Goal: Task Accomplishment & Management: Complete application form

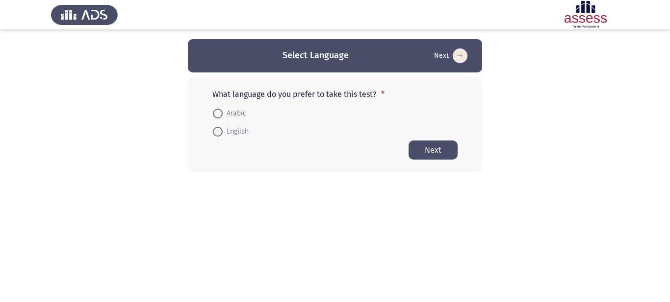
click at [223, 113] on span "Arabic" at bounding box center [235, 114] width 24 height 12
click at [223, 113] on input "Arabic" at bounding box center [218, 114] width 10 height 10
radio input "true"
click at [443, 151] on button "Next" at bounding box center [432, 149] width 49 height 19
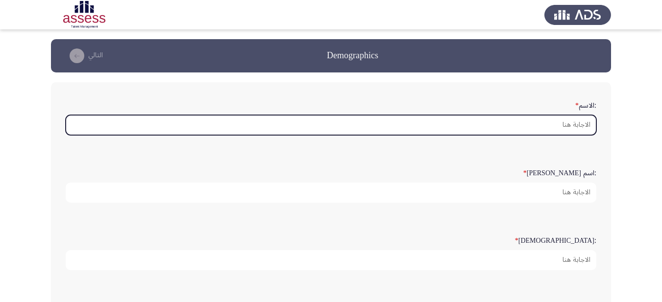
click at [571, 128] on input ":الاسم *" at bounding box center [331, 125] width 531 height 20
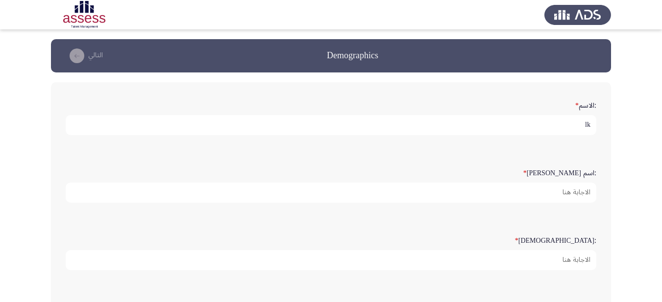
type input "l"
type input "[PERSON_NAME]"
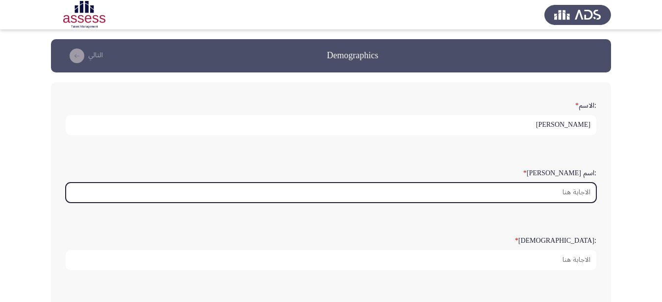
click at [549, 197] on input ":اسم [PERSON_NAME] *" at bounding box center [331, 193] width 531 height 20
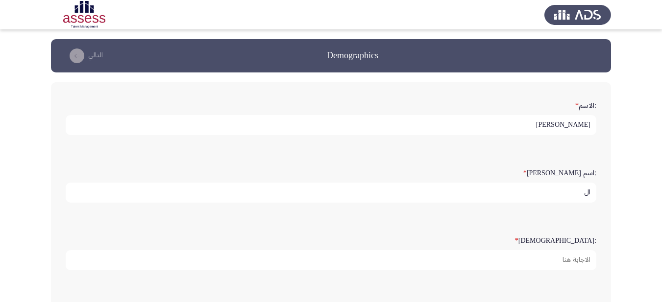
type input "ا"
type input "رزق"
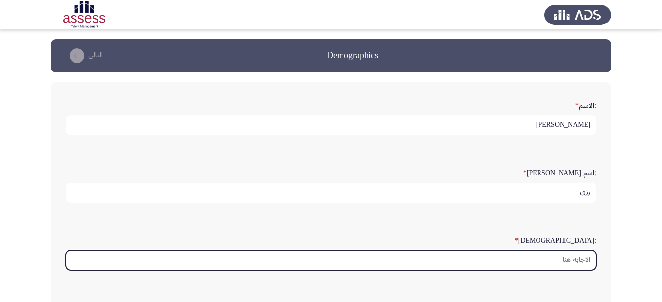
click at [561, 261] on input ":[DEMOGRAPHIC_DATA] *" at bounding box center [331, 260] width 531 height 20
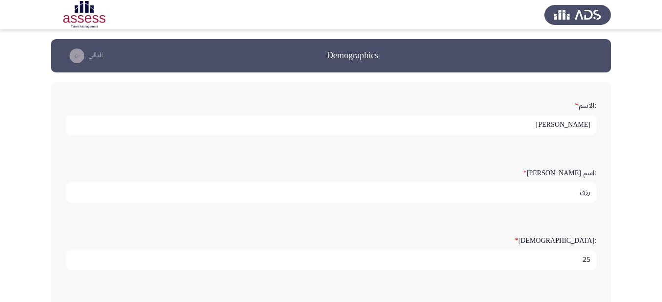
type input "2"
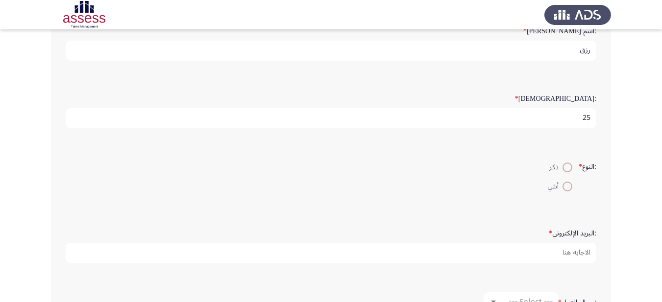
scroll to position [151, 0]
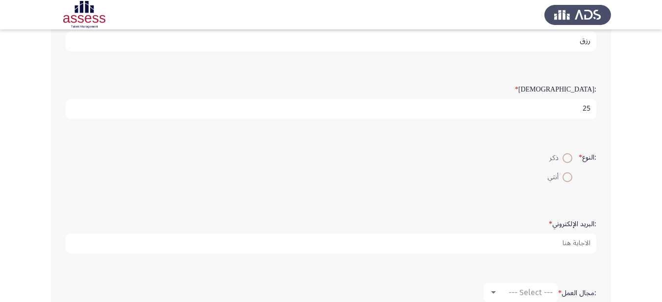
type input "25"
click at [563, 176] on span at bounding box center [568, 178] width 10 height 10
click at [563, 176] on input "أنثي" at bounding box center [568, 178] width 10 height 10
radio input "true"
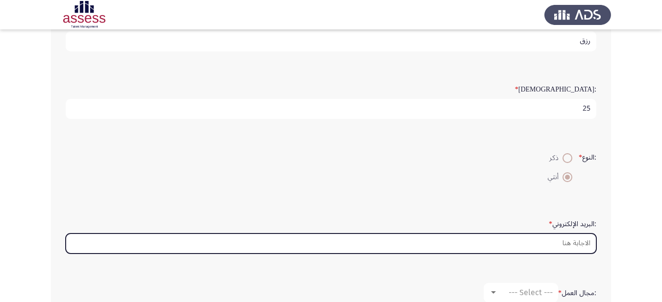
click at [559, 246] on input ":البريد الإلكتروني *" at bounding box center [331, 244] width 531 height 20
type input "m"
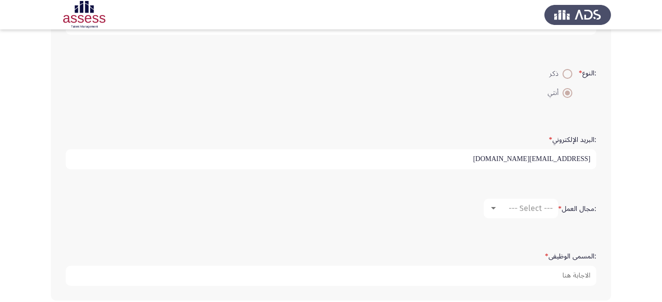
scroll to position [278, 0]
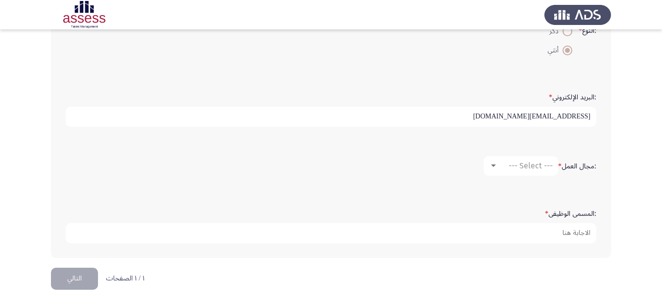
type input "[EMAIL_ADDRESS][DOMAIN_NAME]"
click at [513, 159] on mat-select "--- Select ---" at bounding box center [521, 166] width 75 height 20
click at [509, 166] on span "--- Select ---" at bounding box center [531, 165] width 44 height 9
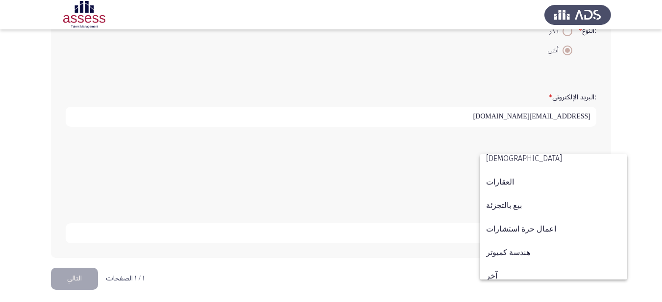
scroll to position [322, 0]
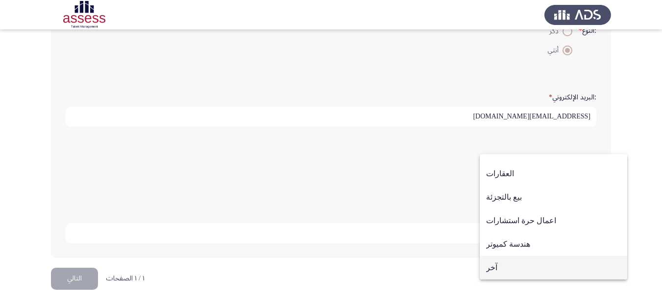
click at [559, 279] on span "آخر" at bounding box center [553, 268] width 135 height 24
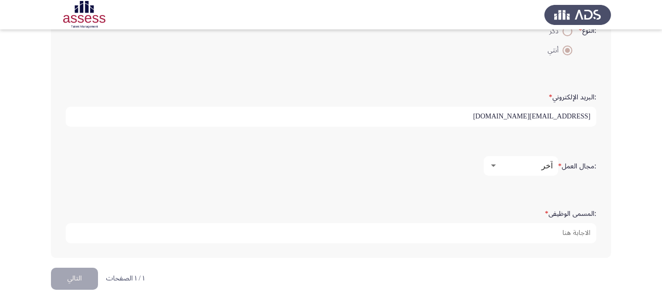
click at [572, 244] on div ":المسمى الوظيفى *" at bounding box center [331, 224] width 541 height 48
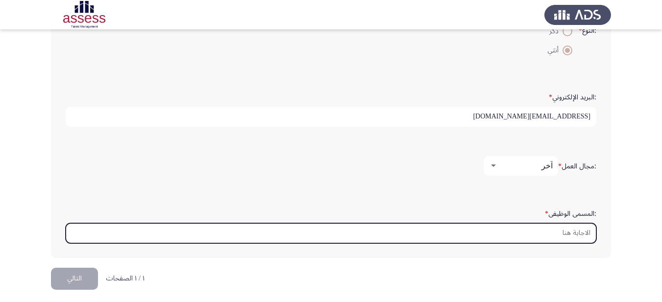
click at [572, 233] on input ":المسمى الوظيفى *" at bounding box center [331, 234] width 531 height 20
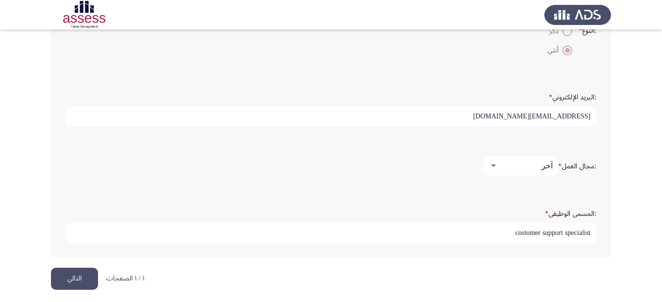
type input "costomer support specialist"
click at [69, 281] on button "التالي" at bounding box center [74, 279] width 47 height 22
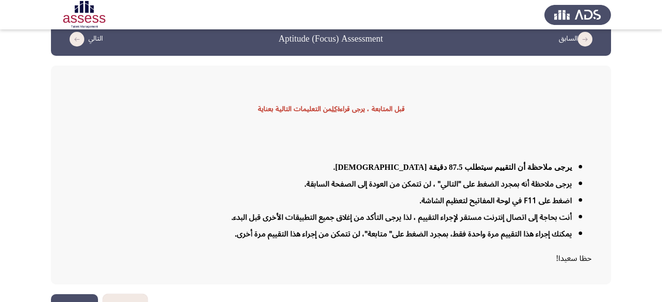
scroll to position [41, 0]
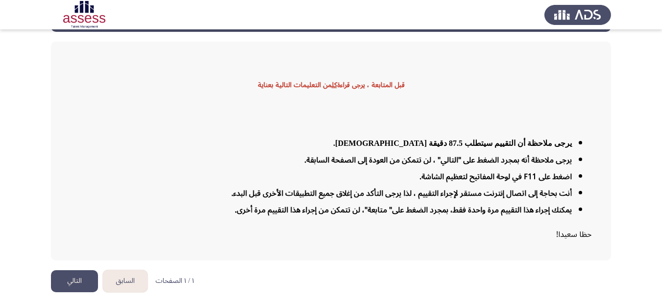
click at [88, 282] on button "التالي" at bounding box center [74, 282] width 47 height 22
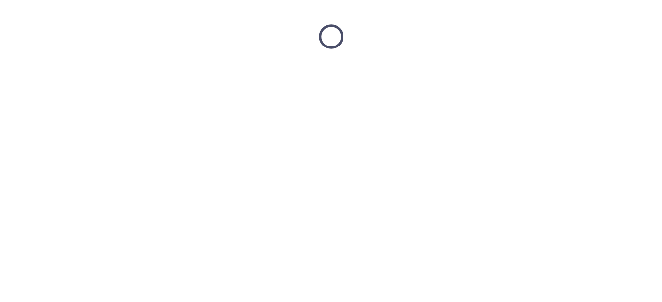
scroll to position [0, 0]
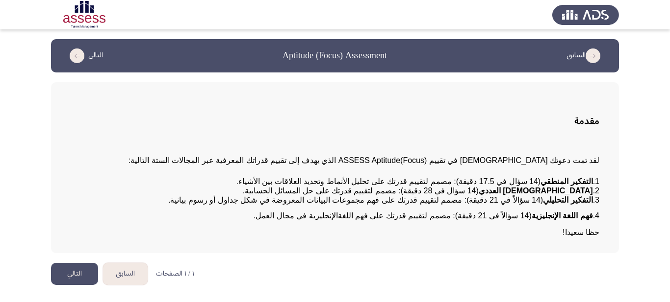
click at [88, 282] on button "التالي" at bounding box center [74, 274] width 47 height 22
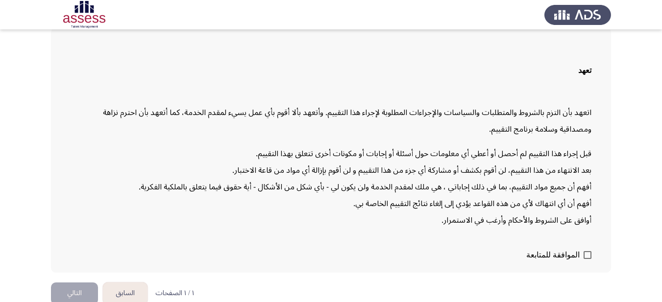
scroll to position [62, 0]
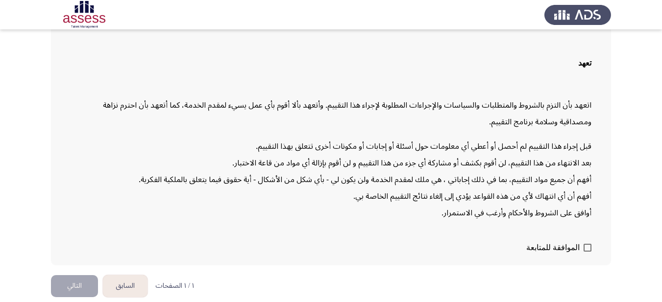
click at [589, 249] on span at bounding box center [588, 248] width 8 height 8
click at [588, 252] on input "الموافقة للمتابعة" at bounding box center [587, 252] width 0 height 0
checkbox input "true"
click at [79, 289] on button "التالي" at bounding box center [74, 286] width 47 height 22
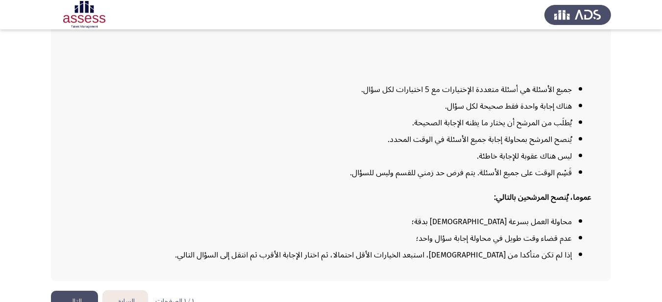
scroll to position [122, 0]
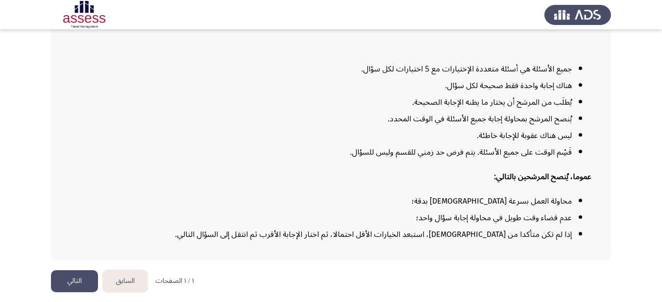
click at [90, 278] on button "التالي" at bounding box center [74, 282] width 47 height 22
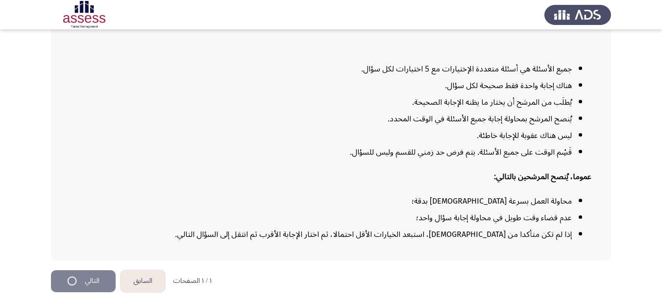
scroll to position [0, 0]
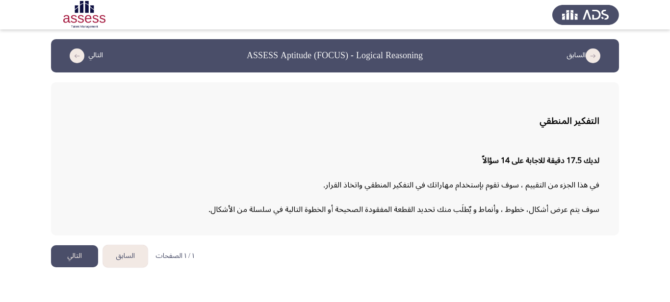
click at [71, 261] on button "التالي" at bounding box center [74, 257] width 47 height 22
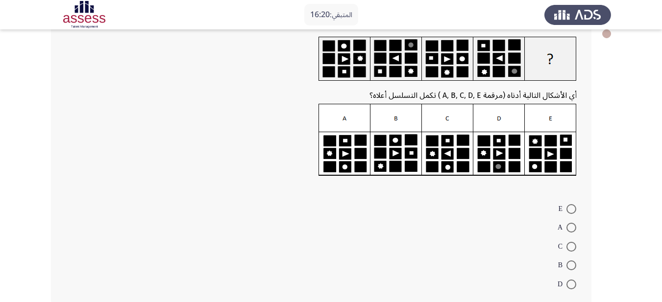
scroll to position [52, 0]
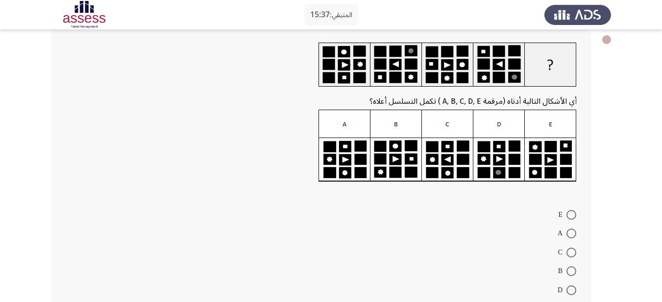
click at [486, 163] on img at bounding box center [448, 146] width 258 height 73
click at [571, 287] on span at bounding box center [572, 291] width 10 height 10
click at [571, 287] on input "D" at bounding box center [572, 291] width 10 height 10
radio input "true"
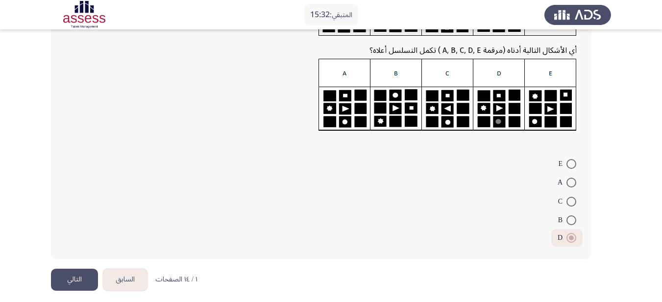
scroll to position [109, 0]
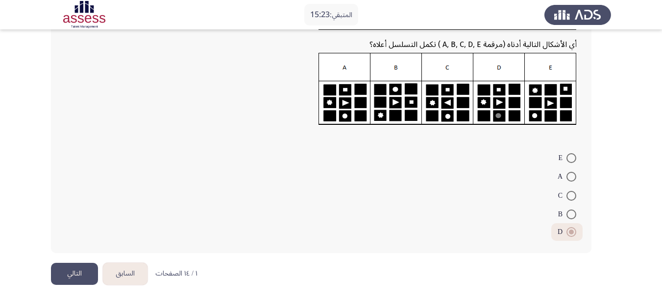
click at [77, 272] on button "التالي" at bounding box center [74, 274] width 47 height 22
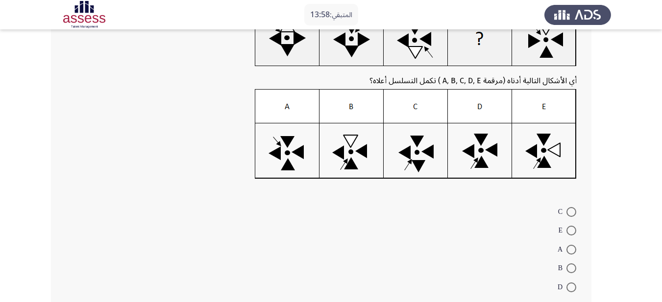
scroll to position [106, 0]
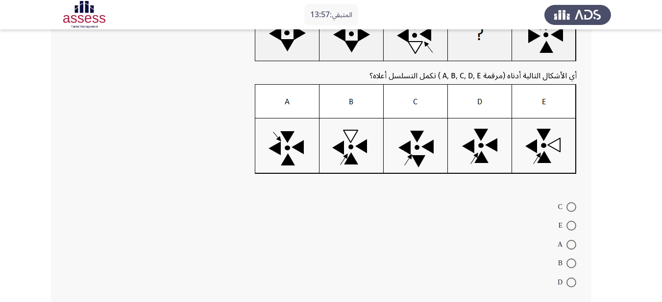
click at [570, 278] on span at bounding box center [572, 283] width 10 height 10
click at [570, 278] on input "D" at bounding box center [572, 283] width 10 height 10
radio input "true"
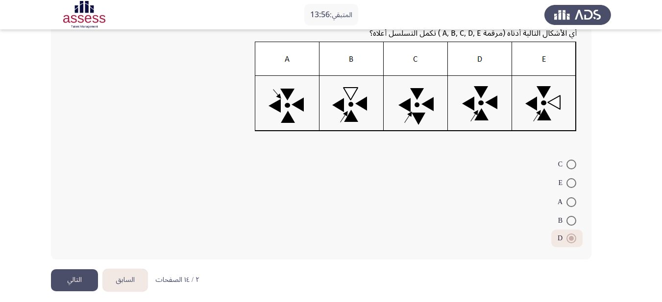
scroll to position [155, 0]
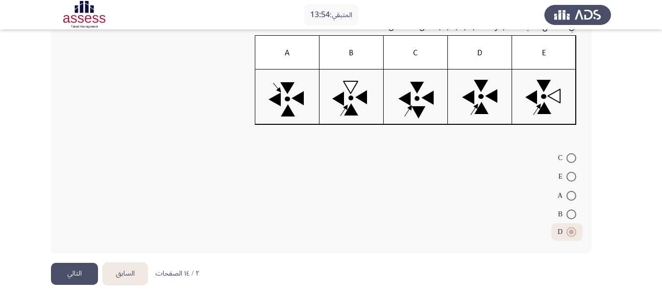
click at [88, 278] on button "التالي" at bounding box center [74, 274] width 47 height 22
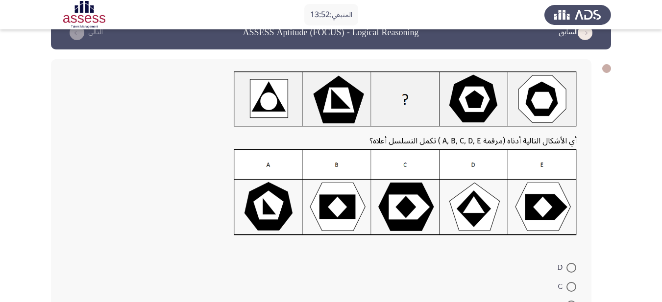
scroll to position [30, 0]
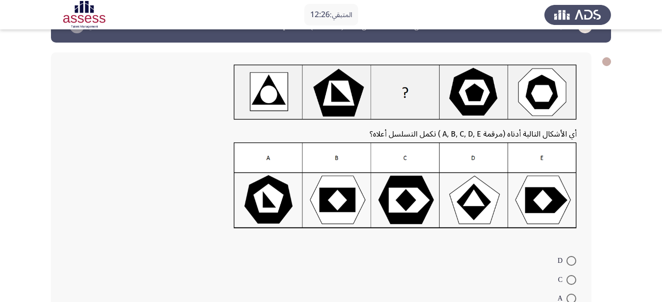
click at [574, 278] on span at bounding box center [572, 280] width 10 height 10
click at [574, 278] on input "C" at bounding box center [572, 280] width 10 height 10
radio input "true"
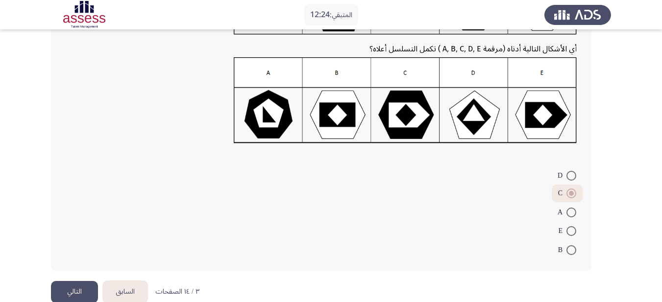
scroll to position [119, 0]
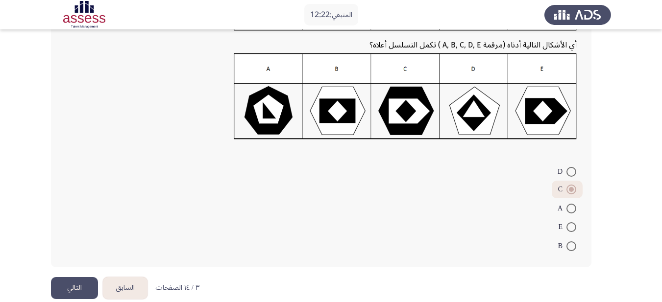
click at [85, 287] on button "التالي" at bounding box center [74, 288] width 47 height 22
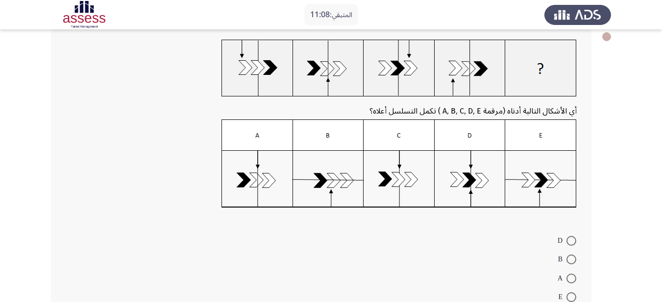
scroll to position [55, 0]
click at [567, 237] on span at bounding box center [572, 241] width 10 height 10
click at [567, 237] on input "D" at bounding box center [572, 241] width 10 height 10
radio input "true"
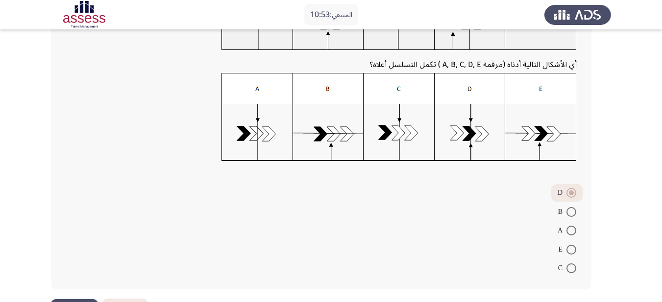
scroll to position [138, 0]
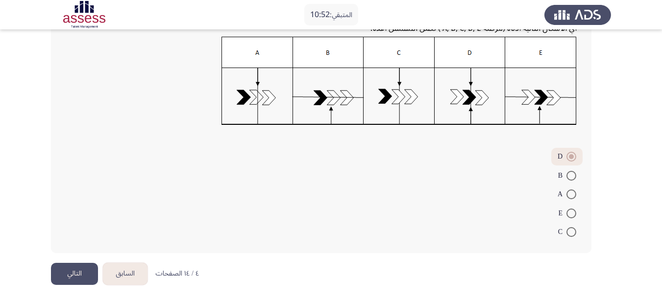
click at [91, 274] on button "التالي" at bounding box center [74, 274] width 47 height 22
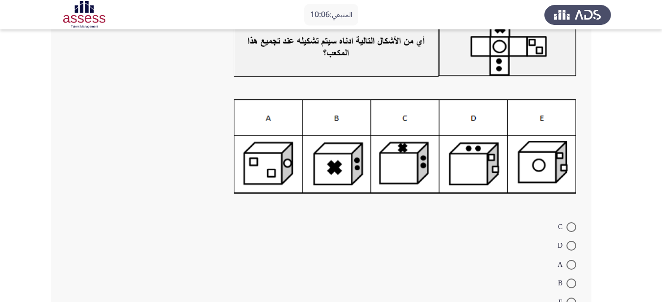
scroll to position [71, 0]
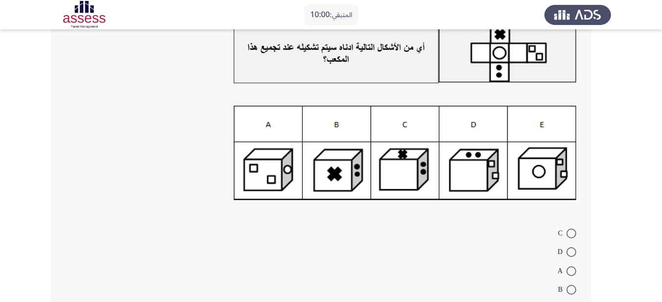
click at [477, 175] on img at bounding box center [405, 153] width 343 height 95
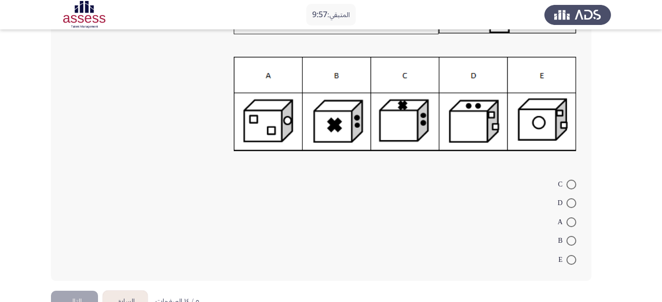
scroll to position [121, 0]
click at [564, 245] on span "B" at bounding box center [562, 240] width 8 height 12
click at [567, 245] on input "B" at bounding box center [572, 240] width 10 height 10
radio input "true"
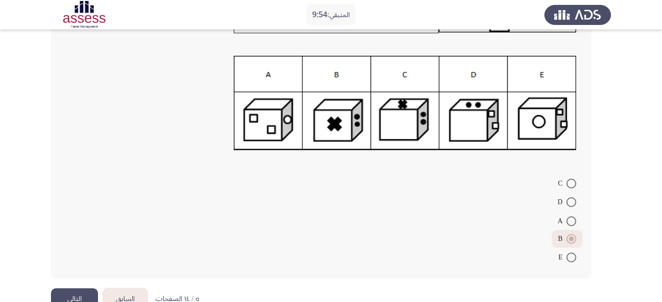
click at [86, 295] on button "التالي" at bounding box center [74, 300] width 47 height 22
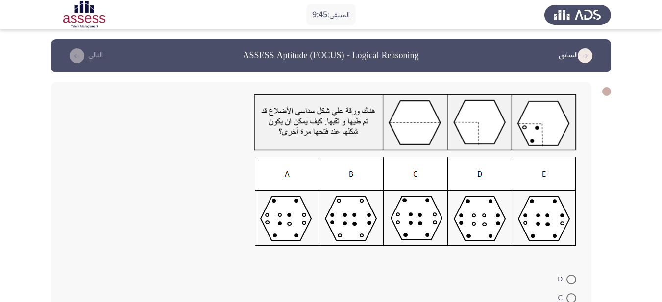
drag, startPoint x: 439, startPoint y: 71, endPoint x: 300, endPoint y: 130, distance: 150.4
click at [300, 130] on div "السابق ASSESS Aptitude (FOCUS) - Logical Reasoning التالي [PERSON_NAME] E A B ٦…" at bounding box center [331, 212] width 560 height 347
click at [414, 226] on img at bounding box center [416, 202] width 322 height 90
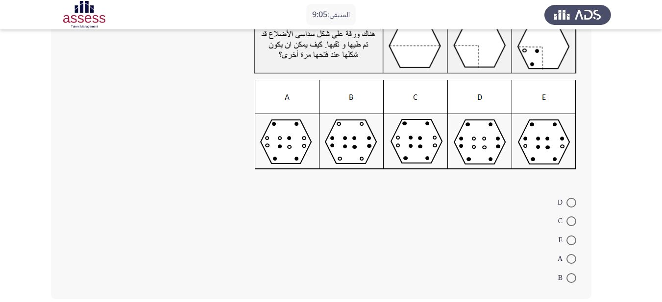
scroll to position [77, 0]
click at [568, 202] on span at bounding box center [572, 203] width 10 height 10
click at [568, 202] on input "D" at bounding box center [572, 203] width 10 height 10
radio input "true"
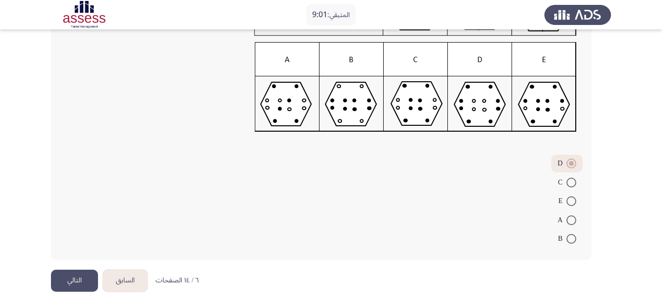
scroll to position [122, 0]
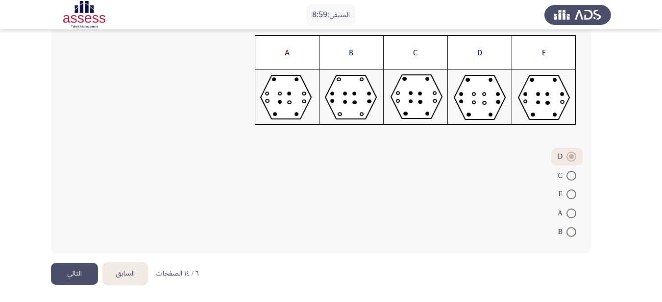
click at [68, 272] on button "التالي" at bounding box center [74, 274] width 47 height 22
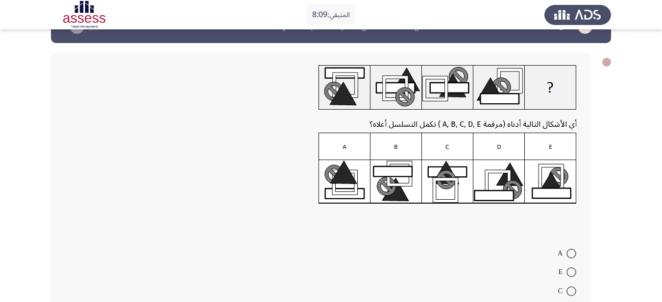
scroll to position [29, 0]
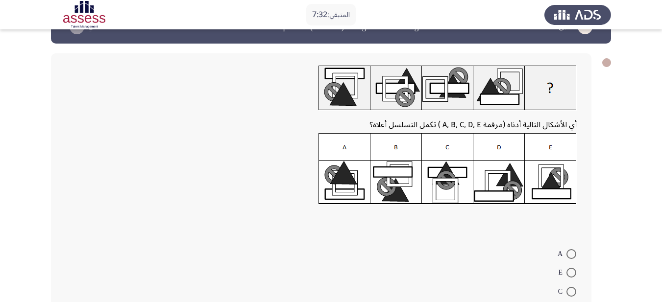
click at [451, 184] on img at bounding box center [448, 169] width 258 height 72
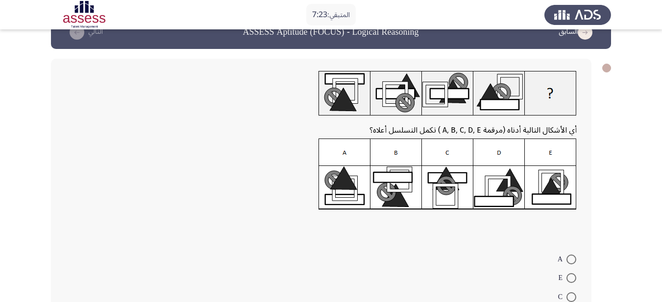
scroll to position [55, 0]
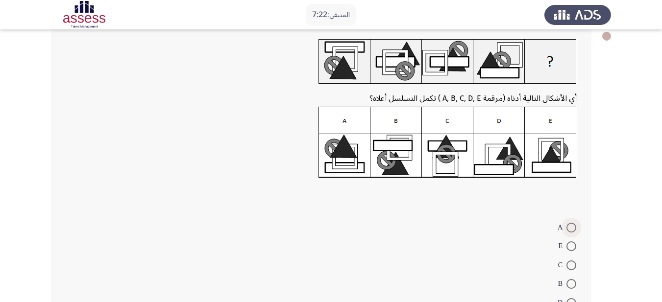
click at [567, 222] on label "A" at bounding box center [567, 228] width 19 height 12
click at [567, 223] on input "A" at bounding box center [572, 228] width 10 height 10
radio input "true"
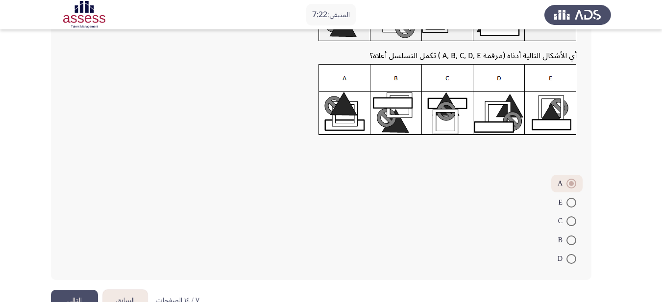
scroll to position [125, 0]
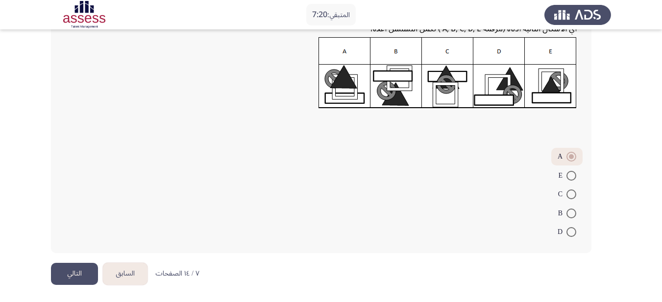
click at [74, 267] on button "التالي" at bounding box center [74, 274] width 47 height 22
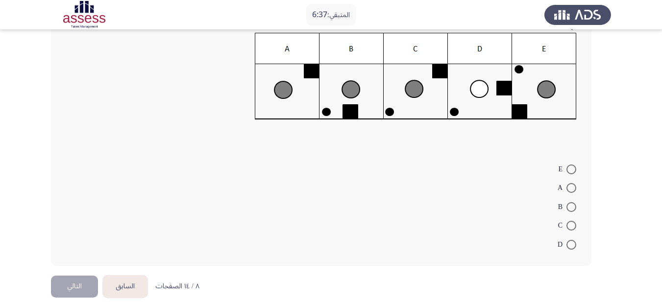
scroll to position [153, 0]
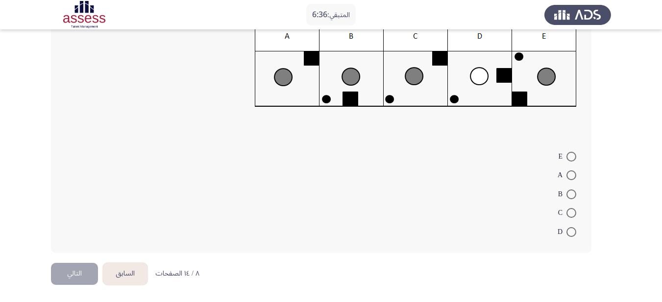
click at [576, 215] on mat-radio-button "C" at bounding box center [567, 212] width 31 height 19
click at [571, 213] on span at bounding box center [572, 213] width 10 height 10
click at [571, 213] on input "C" at bounding box center [572, 213] width 10 height 10
radio input "true"
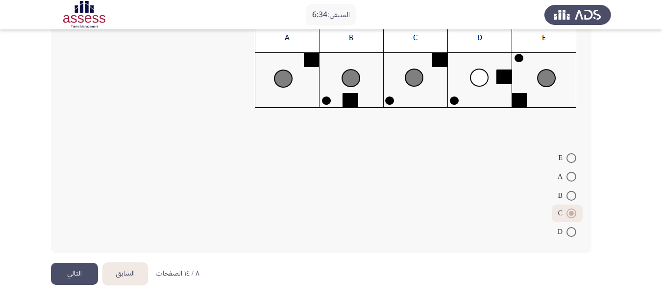
click at [88, 276] on button "التالي" at bounding box center [74, 274] width 47 height 22
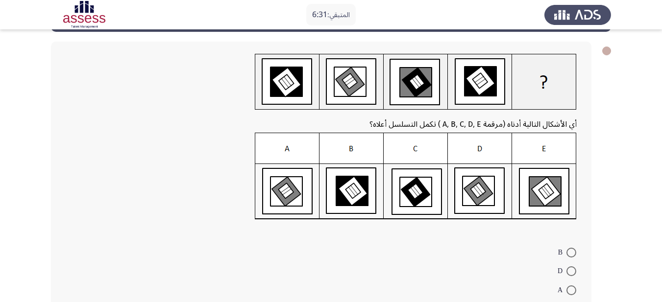
scroll to position [57, 0]
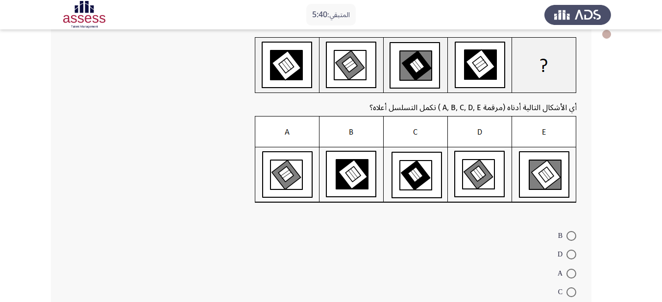
click at [570, 251] on span at bounding box center [572, 255] width 10 height 10
click at [570, 251] on input "D" at bounding box center [572, 255] width 10 height 10
radio input "true"
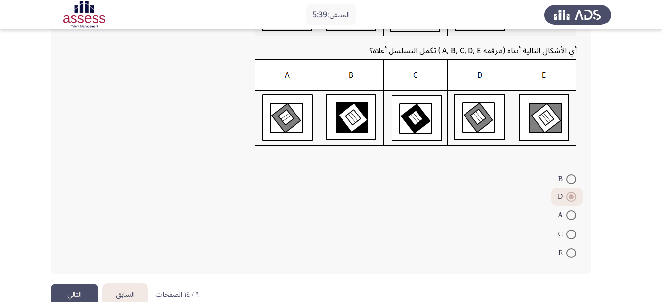
scroll to position [135, 0]
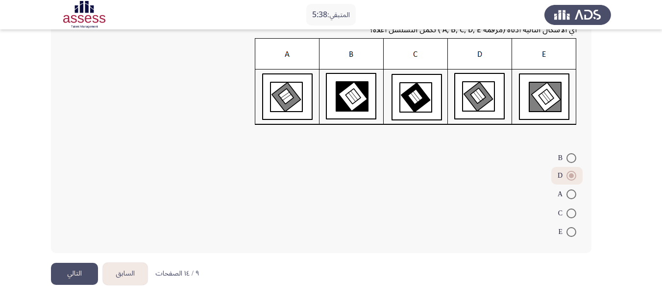
click at [87, 278] on button "التالي" at bounding box center [74, 274] width 47 height 22
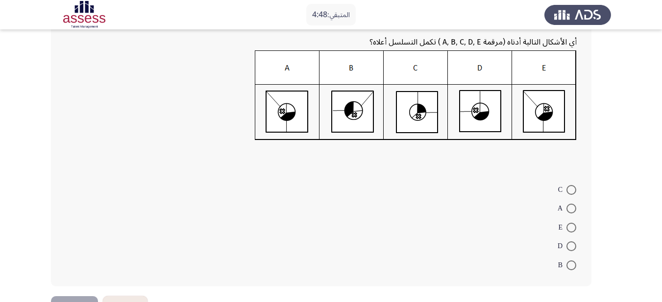
scroll to position [124, 0]
click at [569, 210] on span at bounding box center [572, 208] width 10 height 10
click at [569, 210] on input "A" at bounding box center [572, 208] width 10 height 10
radio input "true"
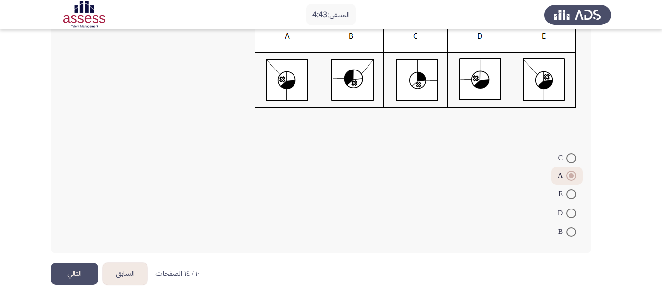
click at [65, 280] on button "التالي" at bounding box center [74, 274] width 47 height 22
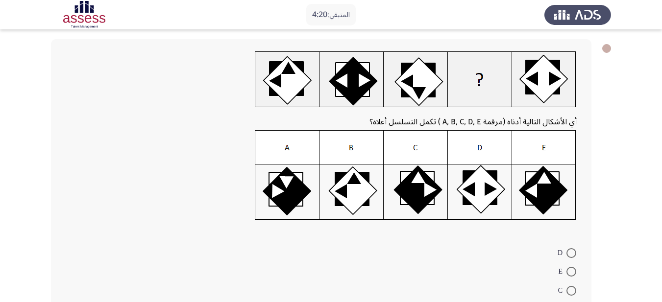
scroll to position [51, 0]
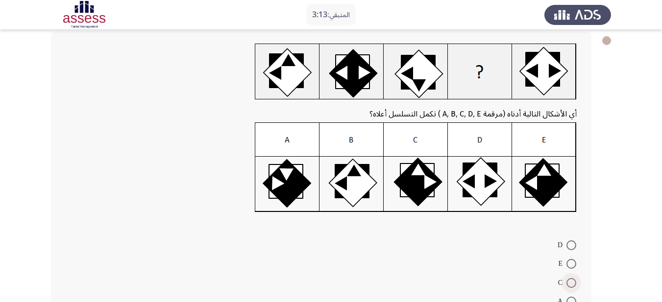
click at [570, 286] on span at bounding box center [572, 283] width 10 height 10
click at [570, 286] on input "C" at bounding box center [572, 283] width 10 height 10
radio input "true"
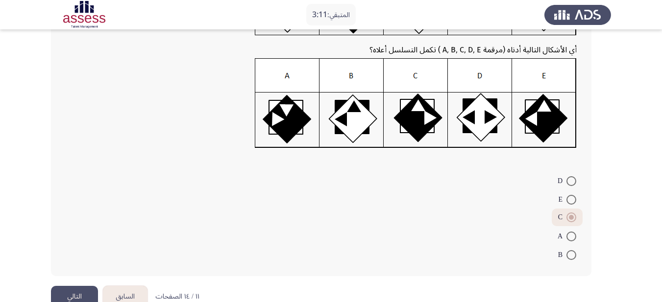
click at [78, 297] on button "التالي" at bounding box center [74, 297] width 47 height 22
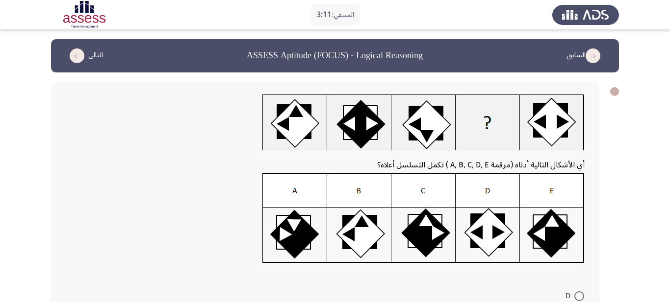
click at [78, 297] on html "المتبقي: 3:11 السابق ASSESS Aptitude (FOCUS) - Logical Reasoning التالي أي الأش…" at bounding box center [335, 220] width 670 height 441
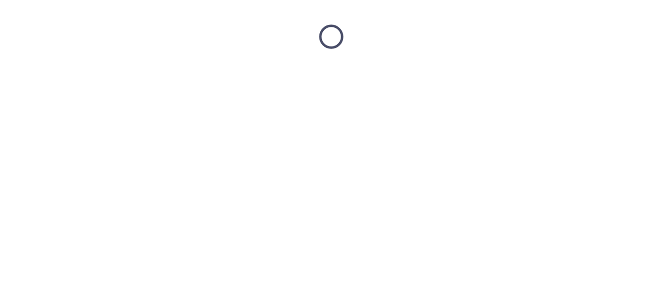
click at [78, 74] on html at bounding box center [331, 37] width 662 height 74
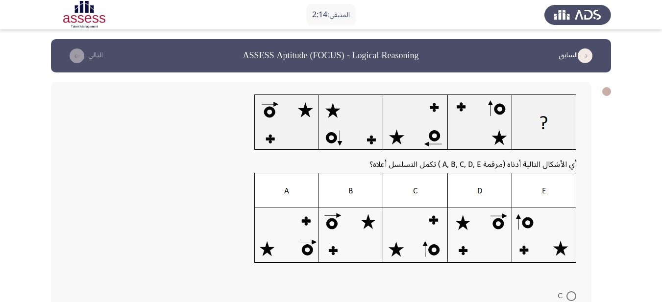
scroll to position [140, 0]
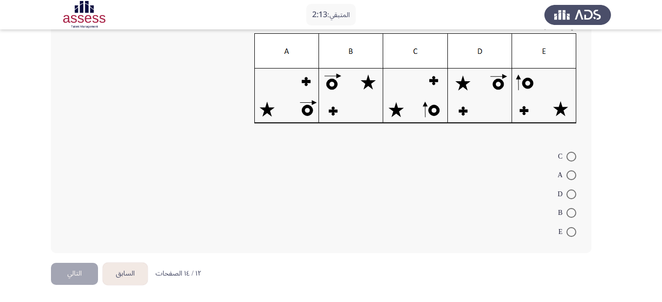
click at [568, 213] on span at bounding box center [572, 213] width 10 height 10
click at [568, 213] on input "B" at bounding box center [572, 213] width 10 height 10
radio input "true"
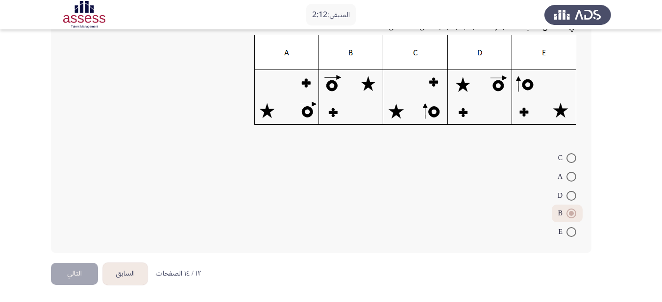
scroll to position [138, 0]
click at [86, 280] on button "التالي" at bounding box center [74, 274] width 47 height 22
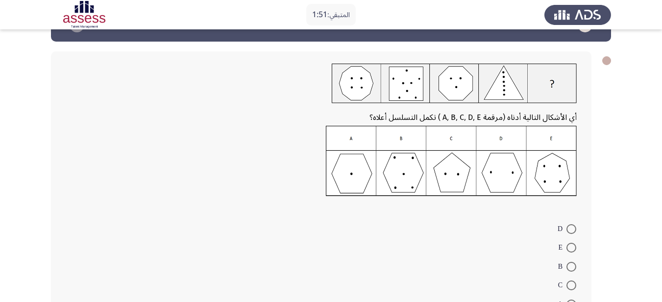
scroll to position [32, 0]
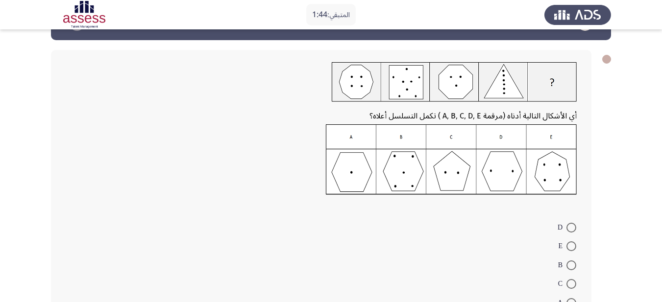
click at [572, 249] on span at bounding box center [572, 247] width 10 height 10
click at [572, 249] on input "E" at bounding box center [572, 247] width 10 height 10
radio input "true"
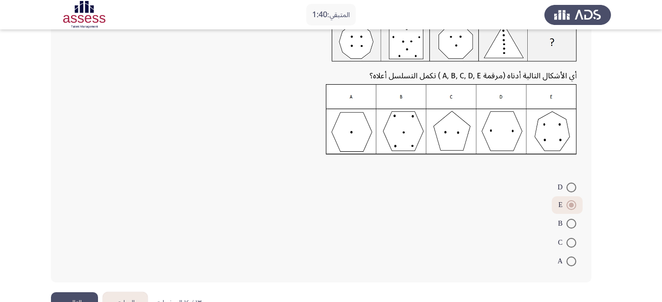
click at [87, 293] on button "التالي" at bounding box center [74, 304] width 47 height 22
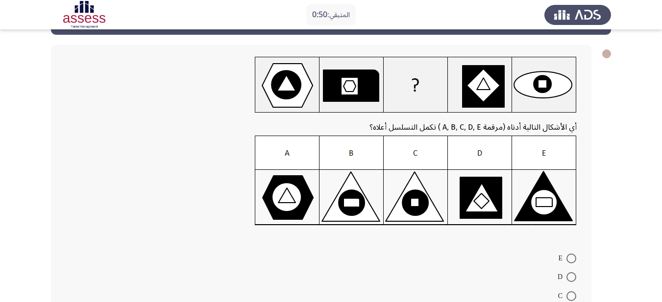
scroll to position [95, 0]
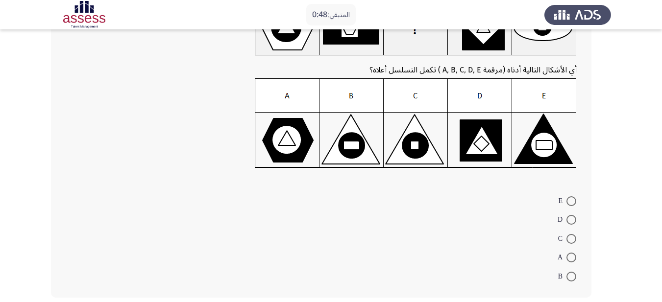
click at [566, 272] on span "B" at bounding box center [562, 277] width 8 height 12
click at [567, 272] on input "B" at bounding box center [572, 277] width 10 height 10
radio input "true"
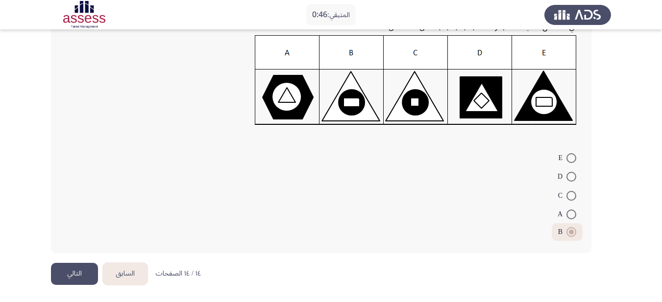
click at [75, 274] on button "التالي" at bounding box center [74, 274] width 47 height 22
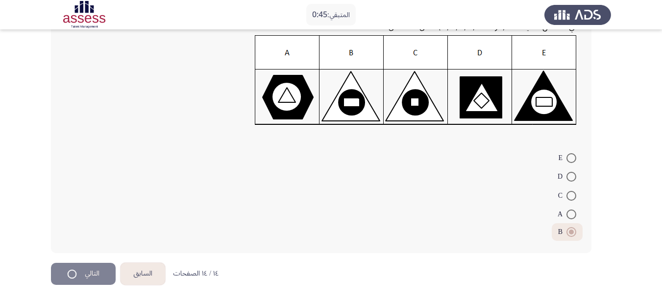
scroll to position [0, 0]
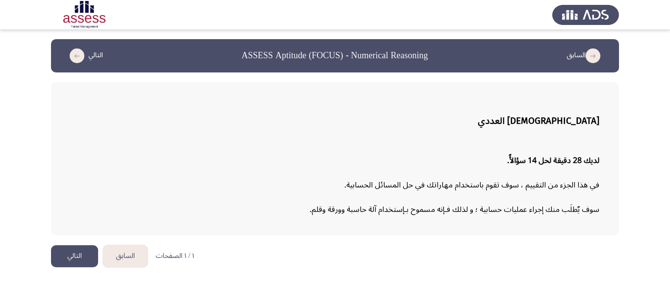
click at [72, 257] on button "التالي" at bounding box center [74, 257] width 47 height 22
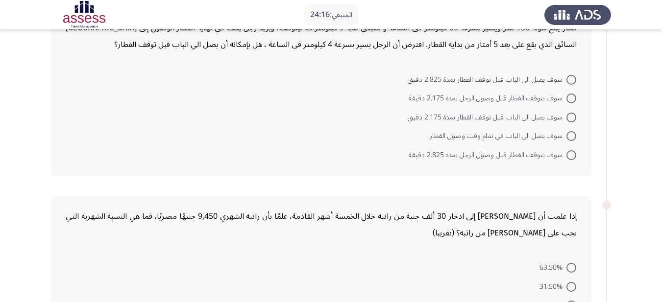
scroll to position [73, 0]
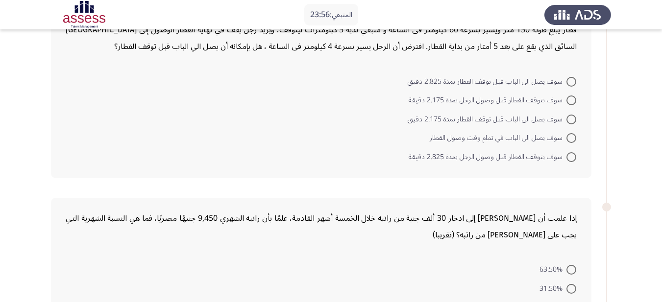
click at [511, 122] on span "سوف يصل الى الباب قبل توقف القطار بمدة 2.175 دقيق" at bounding box center [487, 120] width 159 height 12
click at [567, 122] on input "سوف يصل الى الباب قبل توقف القطار بمدة 2.175 دقيق" at bounding box center [572, 120] width 10 height 10
radio input "true"
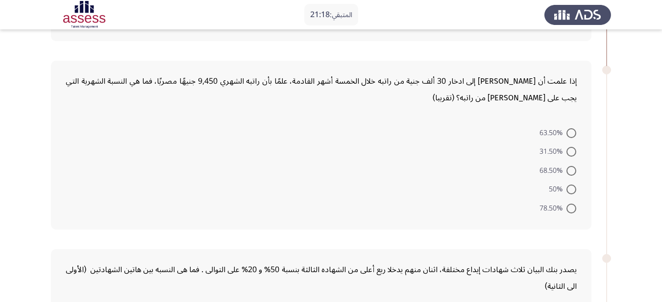
scroll to position [212, 0]
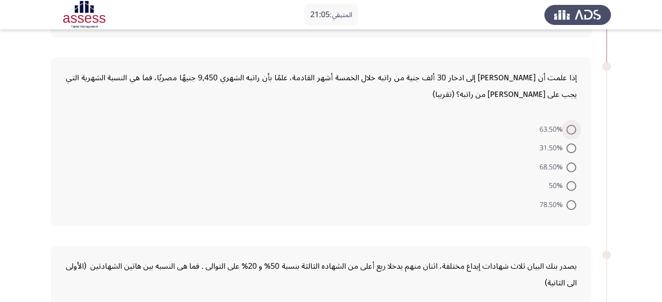
click at [574, 128] on span at bounding box center [572, 130] width 10 height 10
click at [574, 128] on input "63.50%" at bounding box center [572, 130] width 10 height 10
radio input "true"
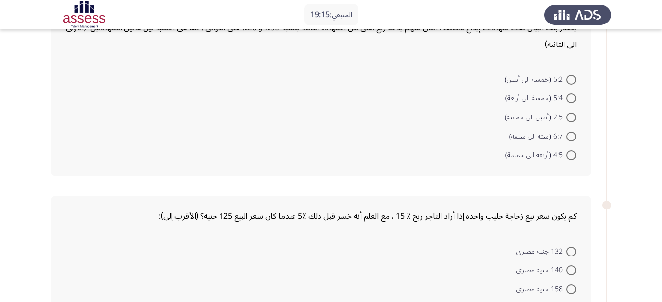
scroll to position [522, 0]
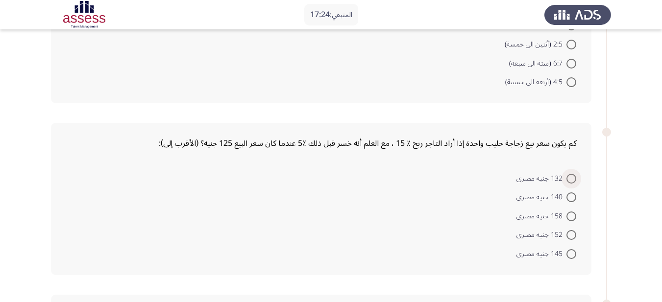
click at [565, 178] on span "132 جنيه مصرى" at bounding box center [542, 179] width 50 height 12
click at [567, 178] on input "132 جنيه مصرى" at bounding box center [572, 179] width 10 height 10
radio input "true"
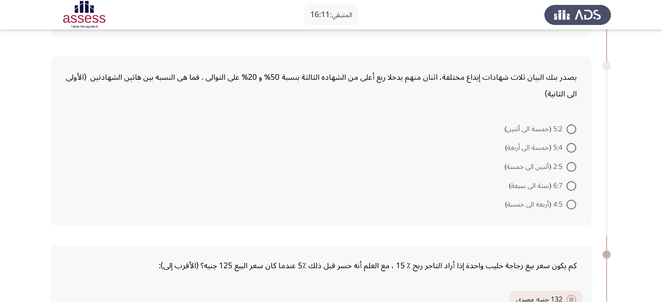
scroll to position [384, 0]
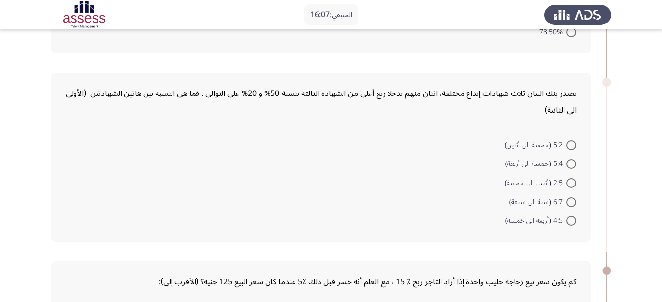
click at [547, 182] on span "2:5 (أثنين الى خمسة)" at bounding box center [536, 183] width 62 height 12
click at [567, 182] on input "2:5 (أثنين الى خمسة)" at bounding box center [572, 183] width 10 height 10
radio input "true"
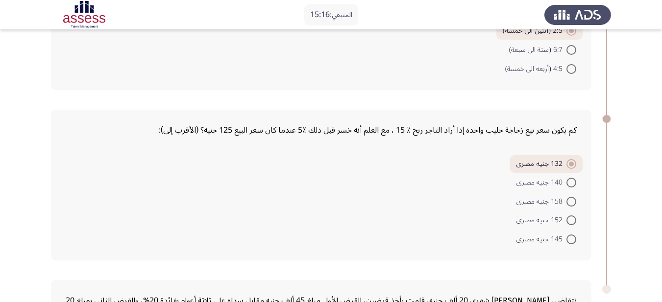
scroll to position [730, 0]
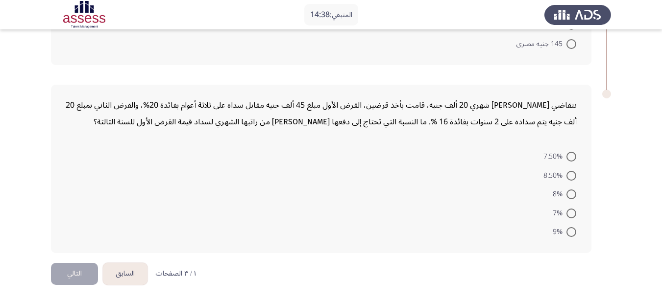
click at [562, 177] on span "8.50%" at bounding box center [555, 176] width 23 height 12
click at [567, 177] on input "8.50%" at bounding box center [572, 176] width 10 height 10
radio input "true"
click at [67, 277] on button "التالي" at bounding box center [74, 274] width 47 height 22
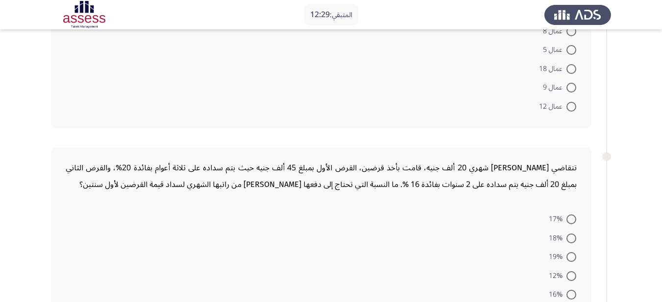
scroll to position [0, 0]
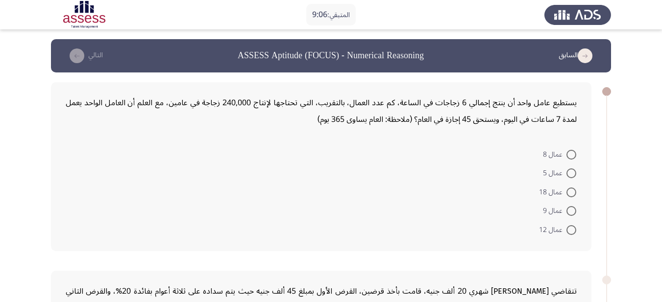
click at [568, 152] on span at bounding box center [572, 155] width 10 height 10
click at [568, 152] on input "عمال 8" at bounding box center [572, 155] width 10 height 10
radio input "true"
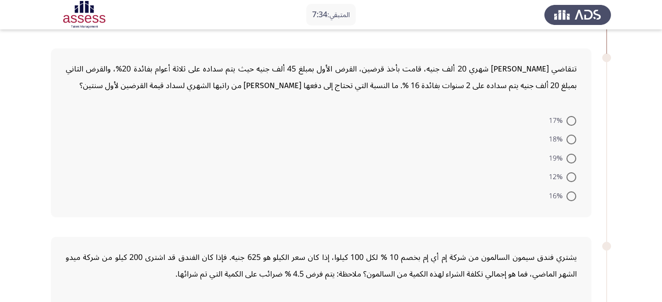
scroll to position [218, 0]
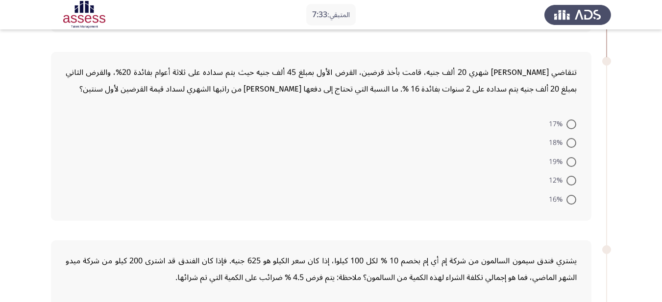
click at [558, 190] on mat-radio-button "16%" at bounding box center [563, 199] width 40 height 19
click at [560, 183] on span "12%" at bounding box center [558, 181] width 18 height 12
click at [567, 183] on input "12%" at bounding box center [572, 181] width 10 height 10
radio input "true"
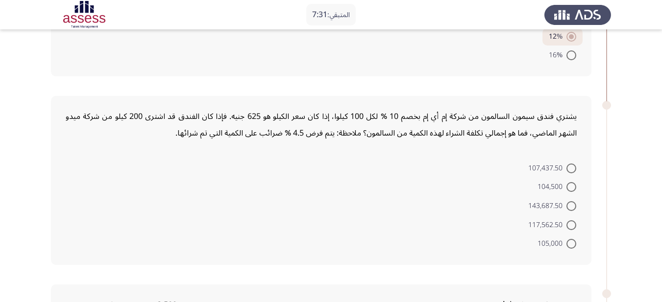
scroll to position [384, 0]
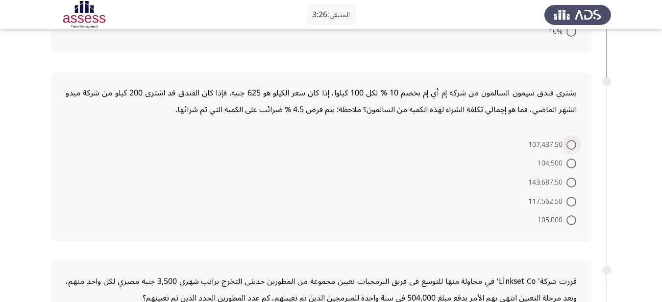
drag, startPoint x: 555, startPoint y: 144, endPoint x: 669, endPoint y: 185, distance: 121.1
click at [662, 185] on html "المتبقي: 3:26 السابق ASSESS Aptitude (FOCUS) - Numerical Reasoning التالي يستطي…" at bounding box center [331, 142] width 662 height 1052
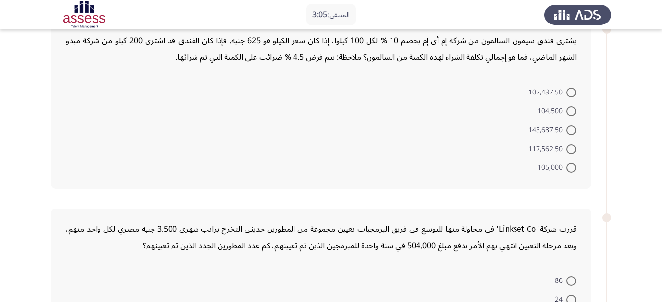
scroll to position [439, 0]
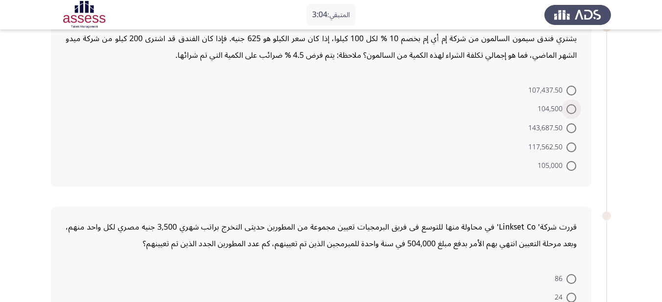
click at [551, 109] on span "104,500" at bounding box center [552, 109] width 29 height 12
click at [567, 109] on input "104,500" at bounding box center [572, 109] width 10 height 10
radio input "true"
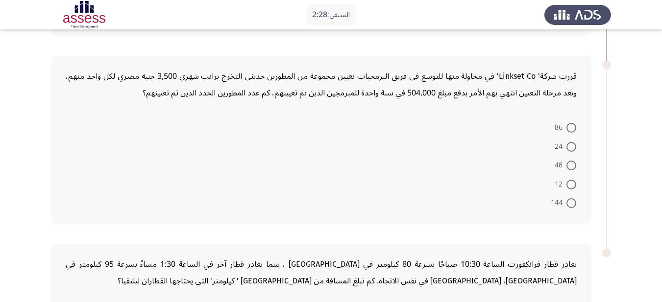
scroll to position [591, 0]
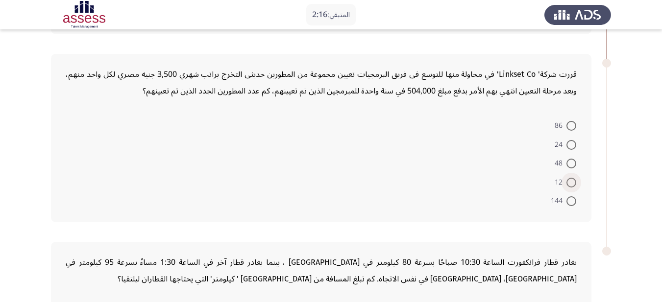
click at [569, 186] on span at bounding box center [572, 183] width 10 height 10
click at [569, 186] on input "12" at bounding box center [572, 183] width 10 height 10
radio input "true"
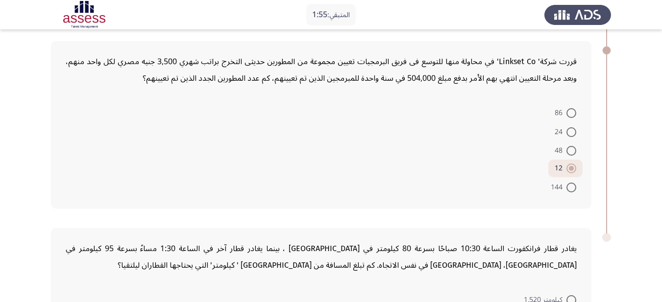
scroll to position [729, 0]
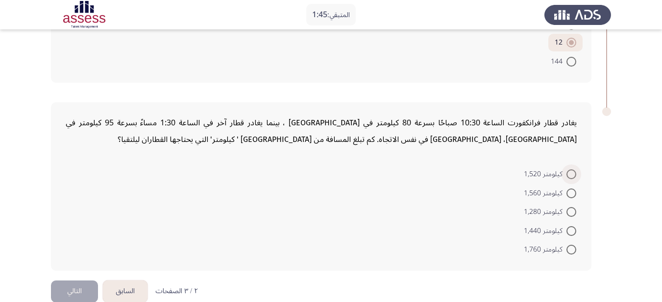
click at [567, 175] on span at bounding box center [572, 175] width 10 height 10
click at [567, 175] on input "كيلومتر 1,520" at bounding box center [572, 175] width 10 height 10
radio input "true"
click at [68, 290] on button "التالي" at bounding box center [74, 291] width 47 height 22
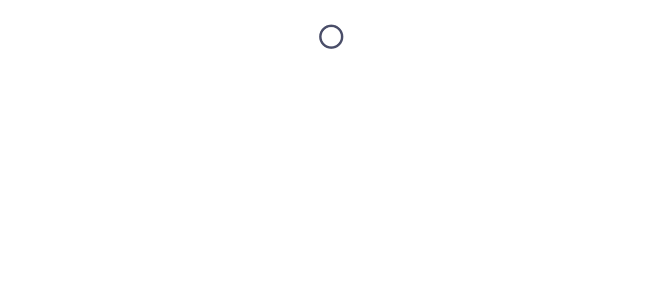
scroll to position [0, 0]
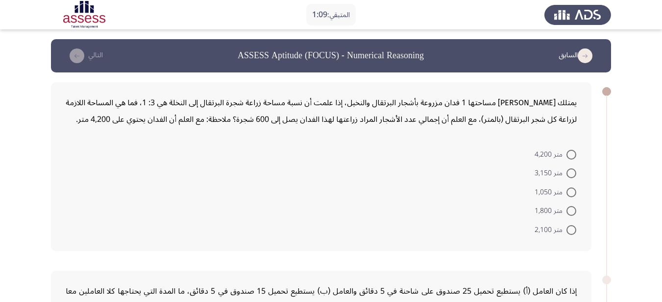
click at [571, 156] on span at bounding box center [572, 155] width 10 height 10
click at [571, 156] on input "متر 4,200" at bounding box center [572, 155] width 10 height 10
radio input "true"
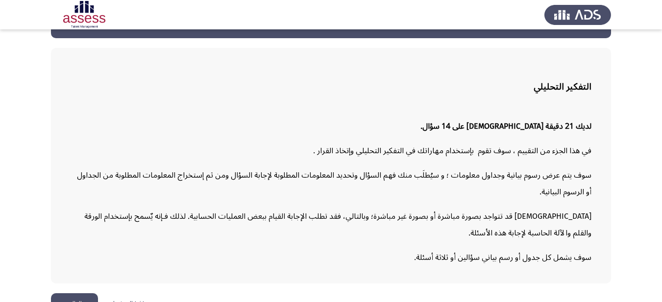
scroll to position [57, 0]
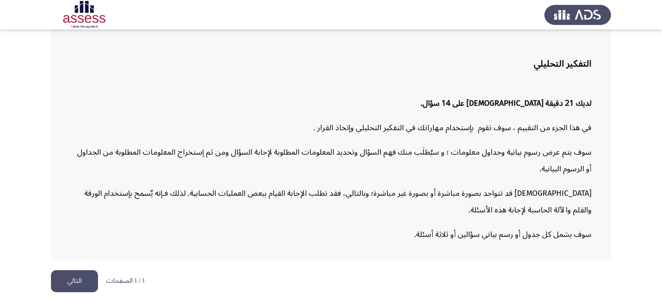
click at [75, 274] on button "التالي" at bounding box center [74, 282] width 47 height 22
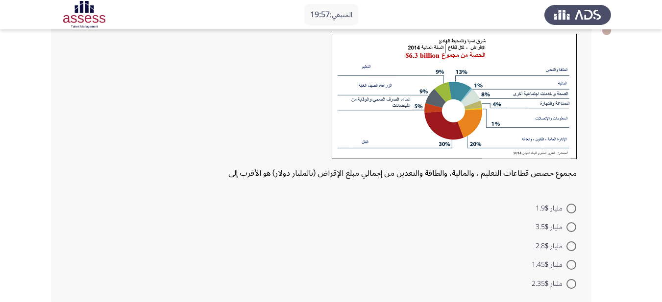
scroll to position [84, 0]
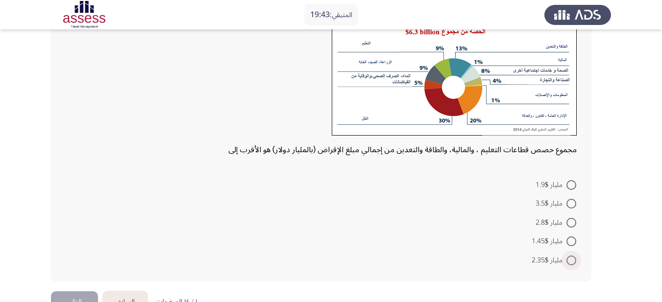
click at [573, 262] on span at bounding box center [572, 261] width 10 height 10
click at [573, 262] on input "مليار $2.35" at bounding box center [572, 261] width 10 height 10
radio input "true"
click at [77, 294] on button "التالي" at bounding box center [74, 301] width 47 height 22
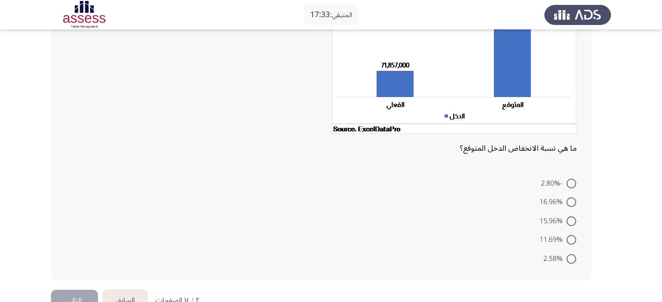
scroll to position [121, 0]
click at [574, 217] on span at bounding box center [572, 221] width 10 height 10
click at [574, 217] on input "15.96%" at bounding box center [572, 221] width 10 height 10
radio input "true"
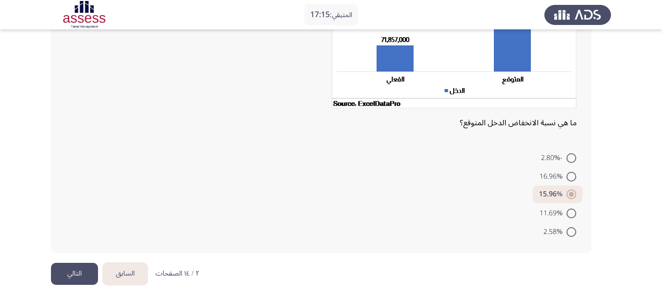
click at [87, 272] on button "التالي" at bounding box center [74, 274] width 47 height 22
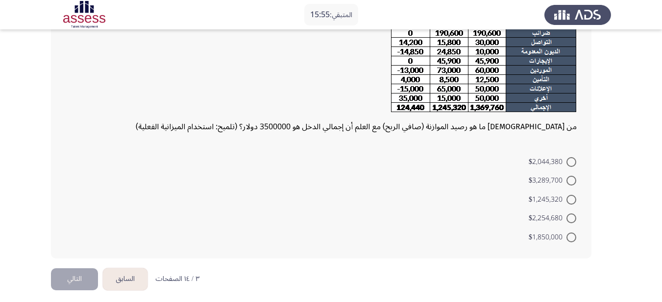
scroll to position [202, 0]
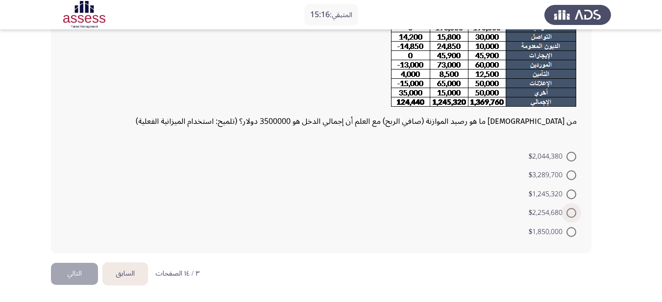
click at [557, 216] on span "$2,254,680" at bounding box center [548, 213] width 38 height 12
click at [567, 216] on input "$2,254,680" at bounding box center [572, 213] width 10 height 10
radio input "true"
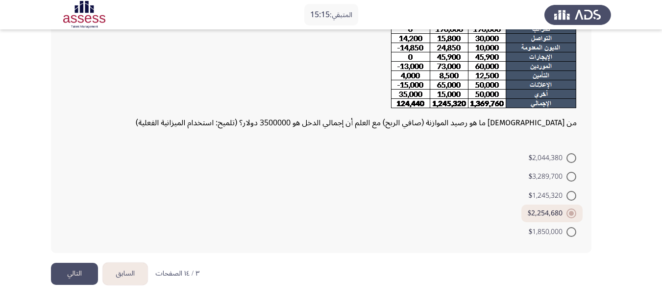
click at [82, 279] on button "التالي" at bounding box center [74, 274] width 47 height 22
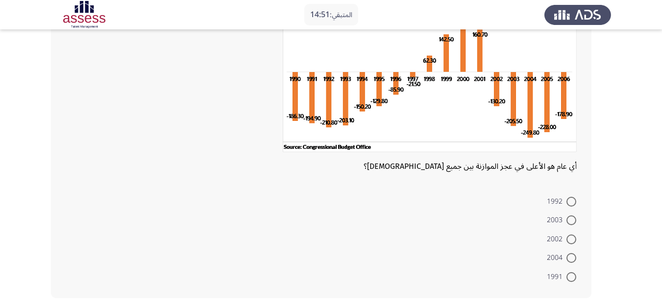
scroll to position [91, 0]
click at [571, 261] on span at bounding box center [572, 258] width 10 height 10
click at [571, 261] on input "2004" at bounding box center [572, 258] width 10 height 10
radio input "true"
click at [571, 261] on span at bounding box center [572, 258] width 10 height 10
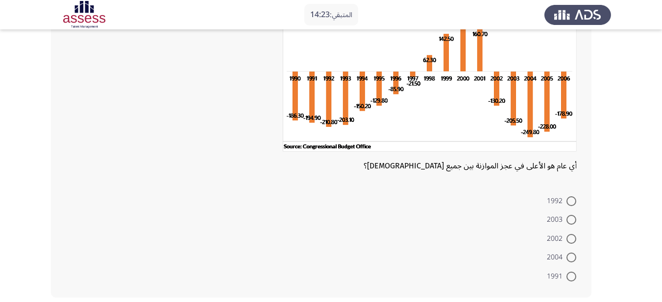
click at [571, 261] on input "2004" at bounding box center [572, 258] width 10 height 10
drag, startPoint x: 571, startPoint y: 261, endPoint x: 669, endPoint y: 239, distance: 101.1
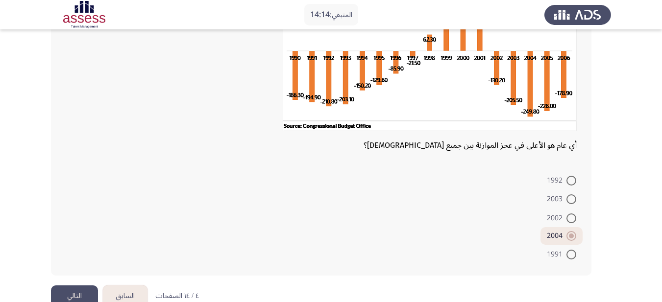
scroll to position [112, 0]
click at [72, 294] on button "التالي" at bounding box center [74, 296] width 47 height 22
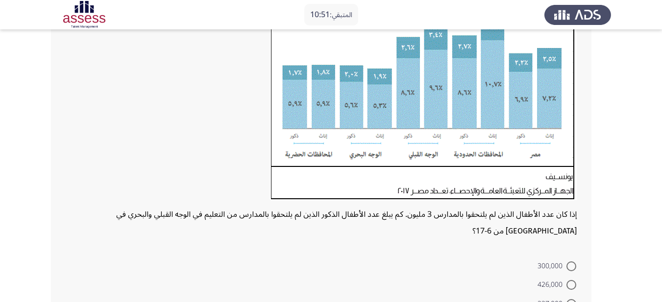
scroll to position [257, 0]
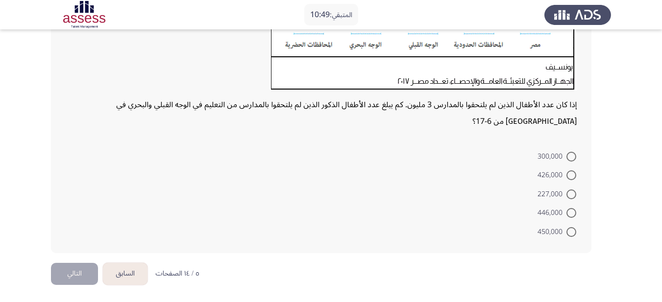
click at [560, 167] on mat-radio-button "426,000" at bounding box center [556, 175] width 51 height 19
click at [556, 176] on span "426,000" at bounding box center [552, 176] width 29 height 12
click at [567, 176] on input "426,000" at bounding box center [572, 176] width 10 height 10
radio input "true"
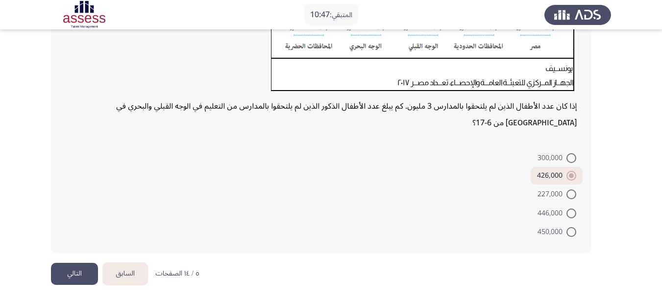
click at [83, 275] on button "التالي" at bounding box center [74, 274] width 47 height 22
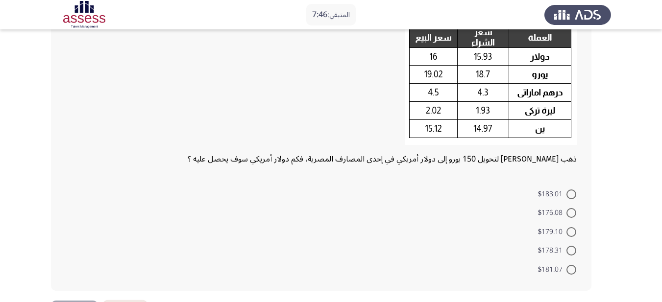
scroll to position [86, 0]
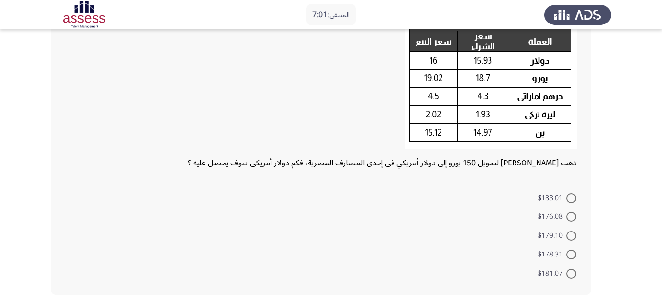
click at [568, 283] on div "ذهب [PERSON_NAME] لتحويل 150 يورو إلى دولار أمريكي في إحدى المصارف المصرية، فكم…" at bounding box center [321, 146] width 541 height 298
drag, startPoint x: 570, startPoint y: 279, endPoint x: 572, endPoint y: 274, distance: 5.9
click at [571, 274] on mat-radio-button "$181.07" at bounding box center [557, 273] width 51 height 19
click at [572, 274] on span at bounding box center [572, 274] width 10 height 10
click at [572, 274] on input "$181.07" at bounding box center [572, 274] width 10 height 10
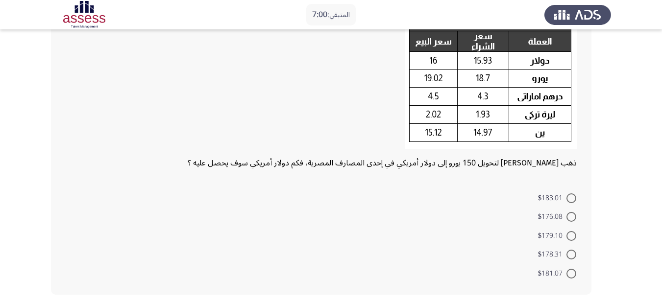
radio input "true"
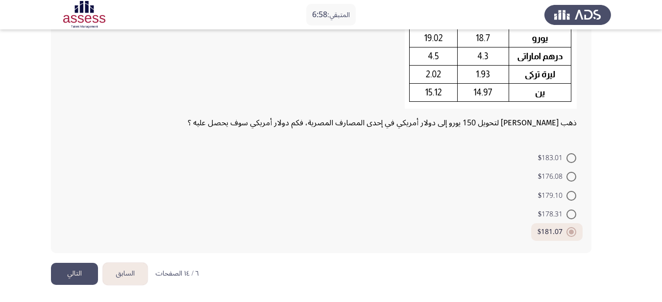
click at [69, 266] on button "التالي" at bounding box center [74, 274] width 47 height 22
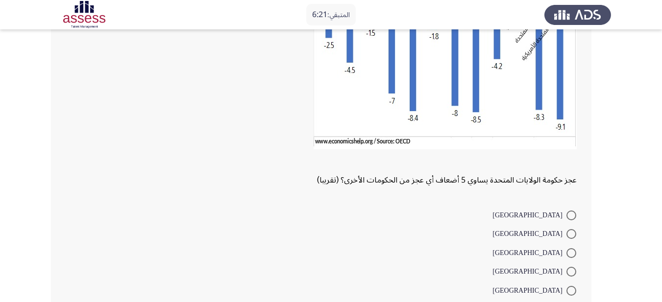
scroll to position [193, 0]
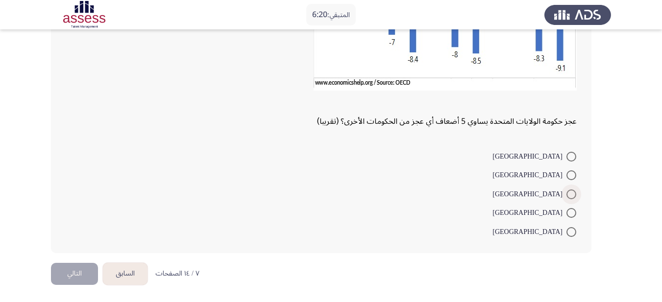
click at [561, 191] on span "[GEOGRAPHIC_DATA]" at bounding box center [530, 195] width 74 height 12
click at [567, 191] on input "[GEOGRAPHIC_DATA]" at bounding box center [572, 195] width 10 height 10
radio input "true"
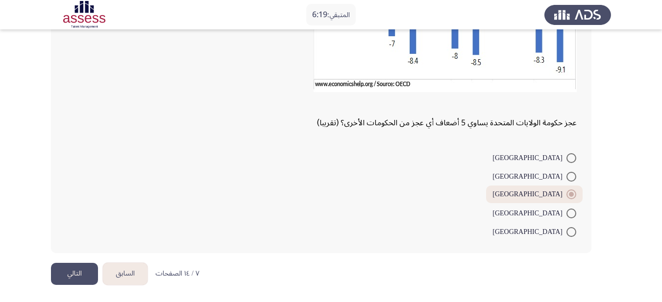
click at [91, 274] on button "التالي" at bounding box center [74, 274] width 47 height 22
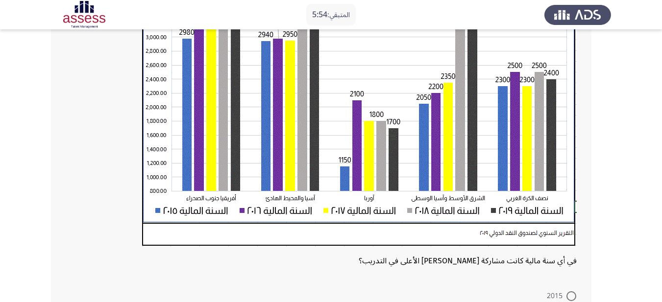
scroll to position [198, 0]
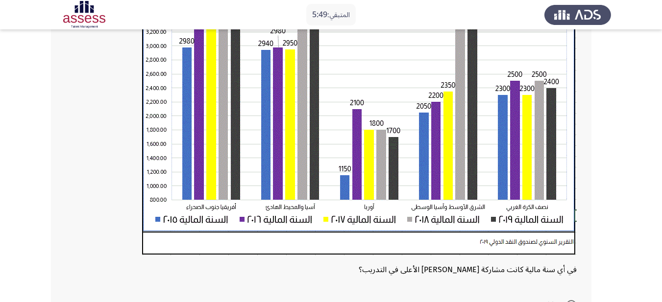
drag, startPoint x: 660, startPoint y: 208, endPoint x: 669, endPoint y: 174, distance: 35.0
click at [662, 174] on html "المتبقي: 5:49 السابق ASSESS Aptitude (FOCUS) - Analytical Thinking [DEMOGRAPHIC…" at bounding box center [331, 126] width 662 height 649
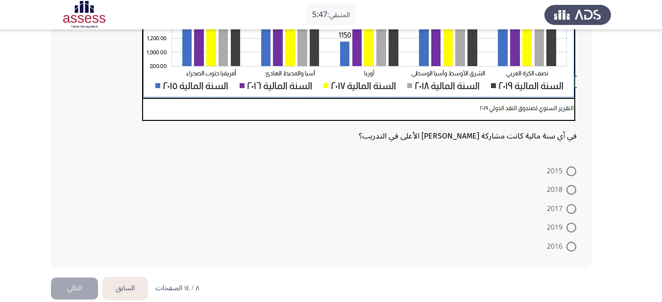
scroll to position [347, 0]
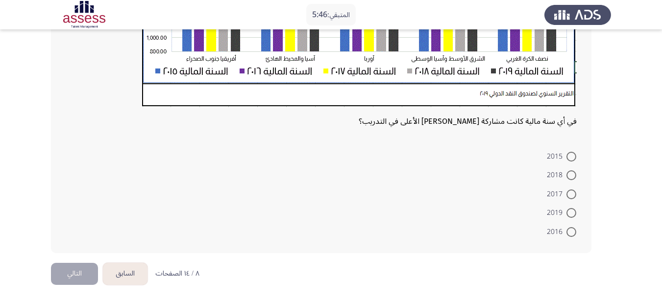
click at [567, 234] on span at bounding box center [572, 232] width 10 height 10
click at [567, 234] on input "2016" at bounding box center [572, 232] width 10 height 10
radio input "true"
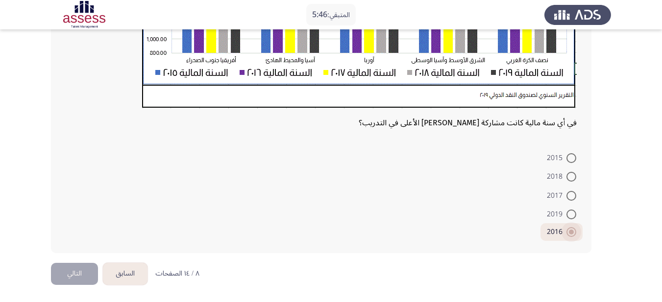
scroll to position [345, 0]
click at [94, 274] on button "التالي" at bounding box center [74, 274] width 47 height 22
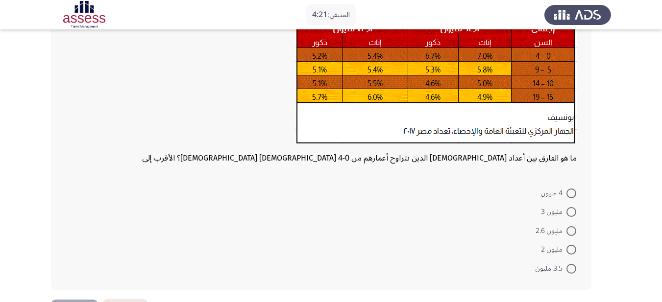
scroll to position [126, 0]
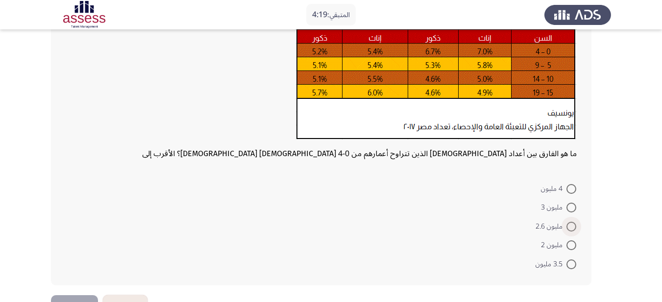
click at [574, 225] on span at bounding box center [572, 227] width 10 height 10
click at [574, 225] on input "مليون 2.6" at bounding box center [572, 227] width 10 height 10
radio input "true"
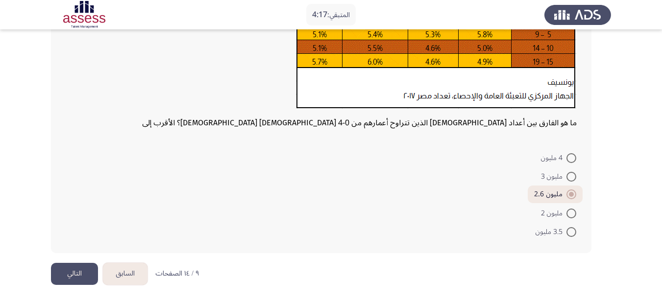
click at [76, 267] on button "التالي" at bounding box center [74, 274] width 47 height 22
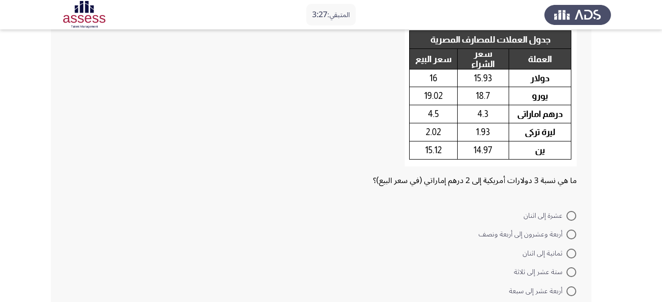
scroll to position [127, 0]
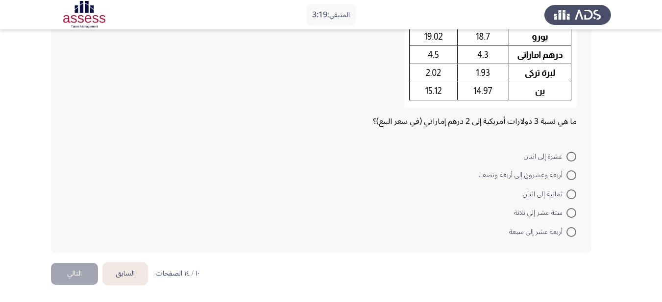
click at [567, 157] on span at bounding box center [572, 157] width 10 height 10
click at [567, 157] on input "عشرة إلى اثنان" at bounding box center [572, 157] width 10 height 10
radio input "true"
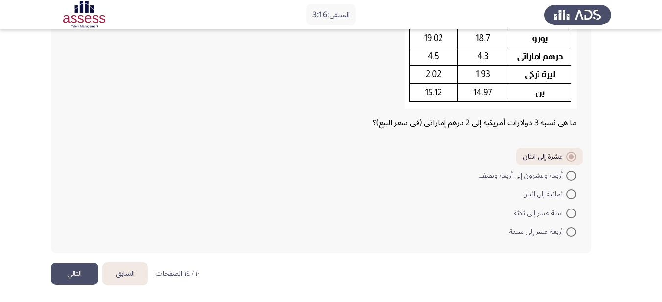
click at [71, 270] on button "التالي" at bounding box center [74, 274] width 47 height 22
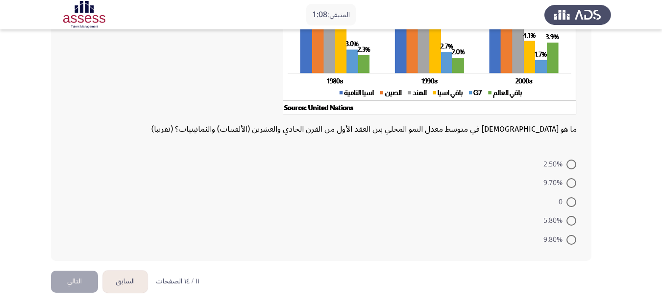
scroll to position [129, 0]
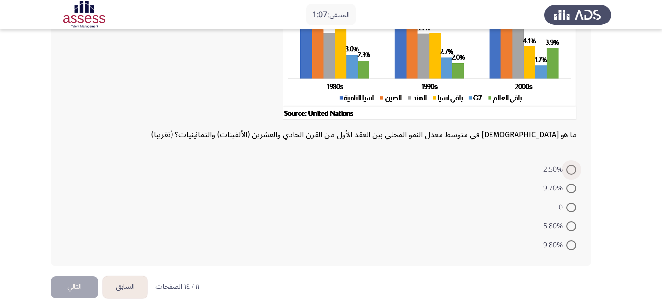
click at [561, 169] on span "2.50%" at bounding box center [555, 170] width 23 height 12
click at [567, 169] on input "2.50%" at bounding box center [572, 170] width 10 height 10
radio input "true"
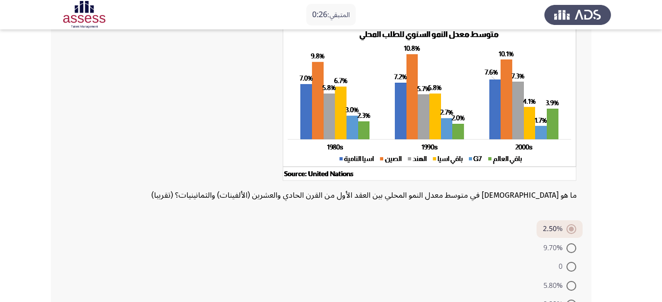
scroll to position [141, 0]
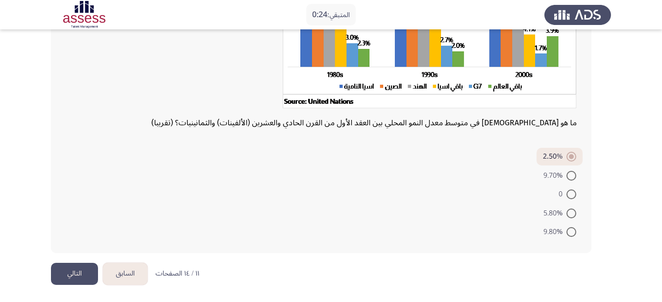
click at [71, 274] on button "التالي" at bounding box center [74, 274] width 47 height 22
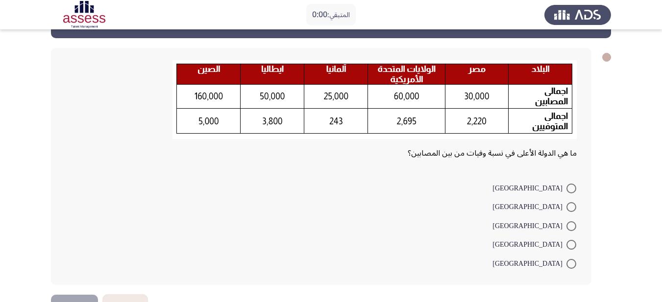
scroll to position [0, 0]
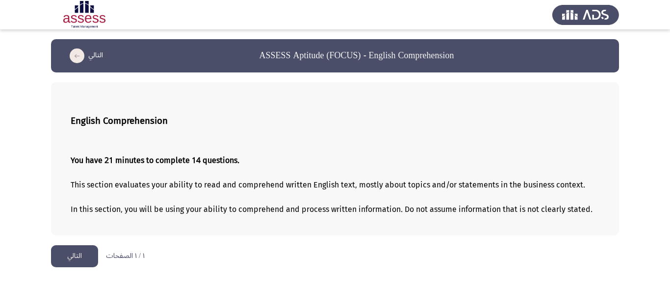
click at [61, 254] on button "التالي" at bounding box center [74, 257] width 47 height 22
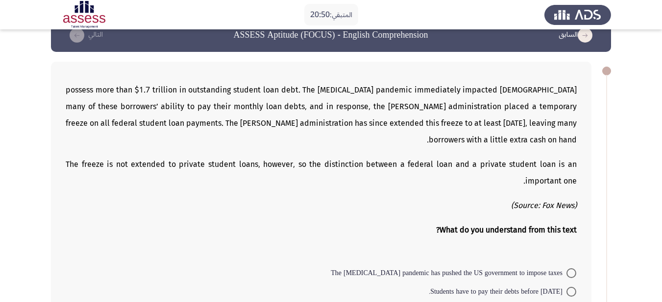
scroll to position [17, 0]
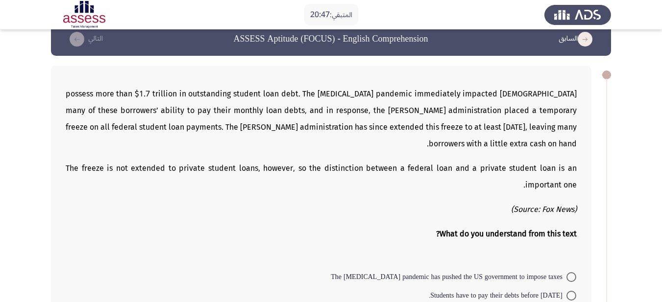
drag, startPoint x: 662, startPoint y: 72, endPoint x: 663, endPoint y: 83, distance: 10.9
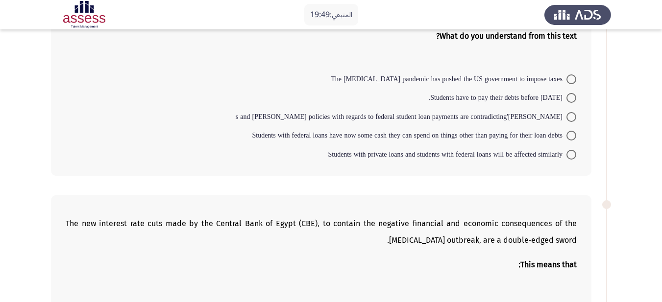
scroll to position [213, 0]
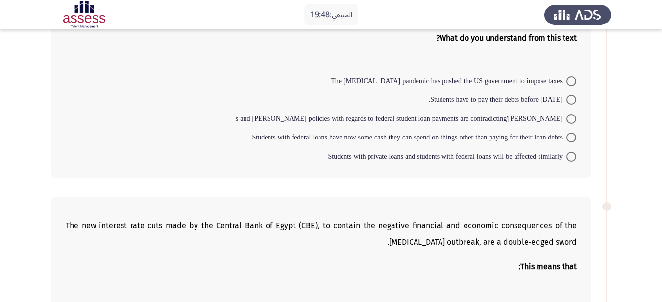
click at [542, 151] on span "Students with private loans and students with federal loans will be affected si…" at bounding box center [447, 157] width 239 height 12
click at [567, 152] on input "Students with private loans and students with federal loans will be affected si…" at bounding box center [572, 157] width 10 height 10
radio input "true"
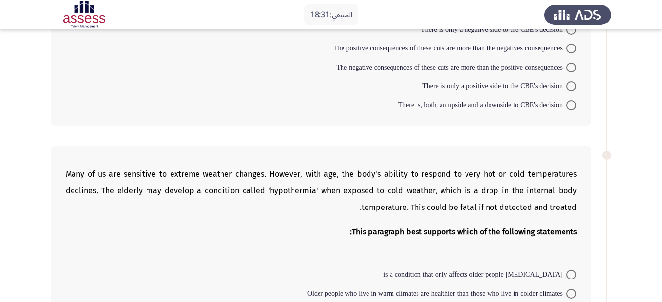
scroll to position [494, 0]
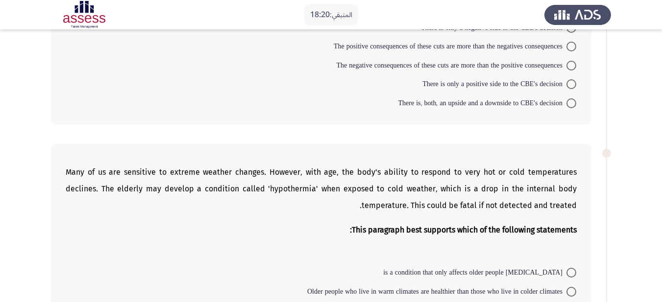
click at [574, 103] on span at bounding box center [572, 104] width 10 height 10
click at [574, 103] on input "There is, both, an upside and a downside to CBE's decision" at bounding box center [572, 104] width 10 height 10
radio input "true"
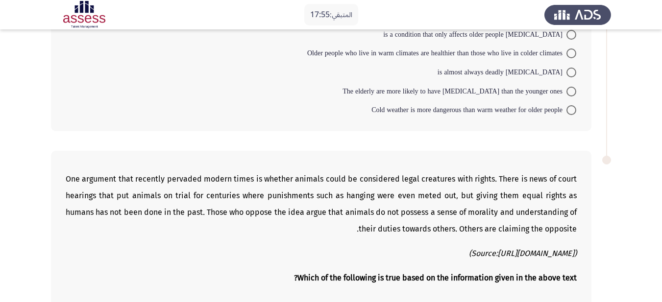
scroll to position [735, 0]
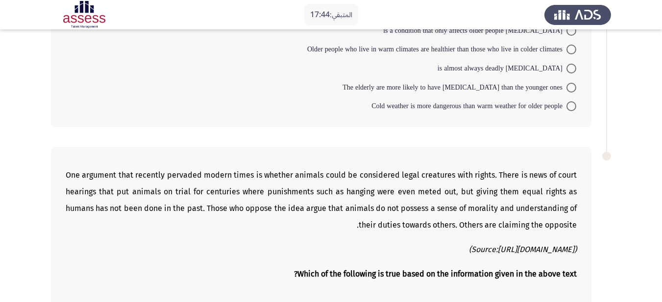
click at [570, 92] on span at bounding box center [572, 88] width 10 height 10
click at [570, 92] on input "The elderly are more likely to have [MEDICAL_DATA] than the younger ones" at bounding box center [572, 88] width 10 height 10
radio input "true"
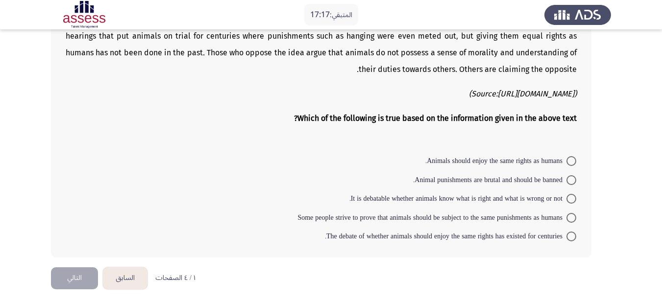
scroll to position [894, 0]
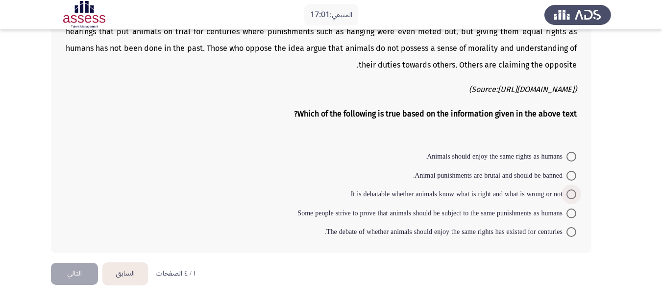
click at [553, 194] on span "It is debatable whether animals know what is right and what is wrong or not." at bounding box center [457, 195] width 217 height 12
click at [567, 194] on input "It is debatable whether animals know what is right and what is wrong or not." at bounding box center [572, 195] width 10 height 10
radio input "true"
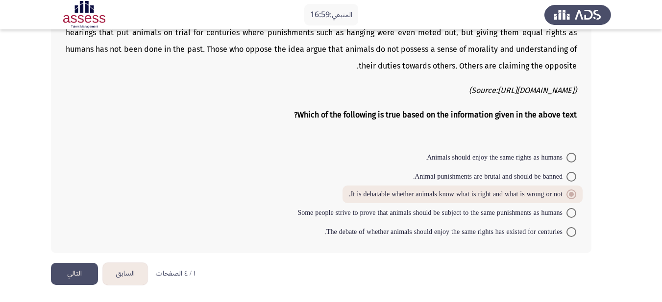
click at [73, 281] on button "التالي" at bounding box center [74, 274] width 47 height 22
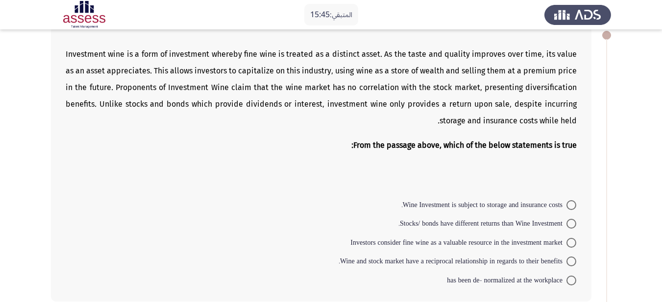
scroll to position [60, 0]
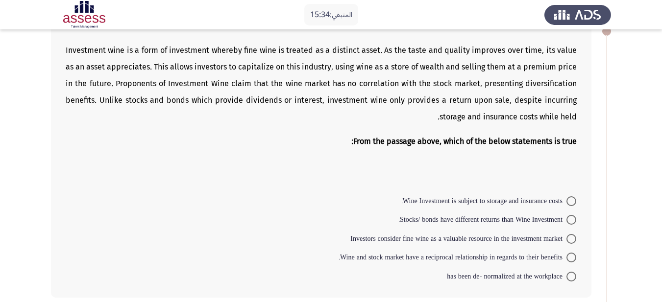
click at [584, 203] on div "Investment wine is a form of investment whereby fine wine is treated as a disti…" at bounding box center [321, 160] width 541 height 276
click at [571, 203] on span at bounding box center [572, 202] width 10 height 10
click at [571, 203] on input "Wine Investment is subject to storage and insurance costs." at bounding box center [572, 202] width 10 height 10
radio input "true"
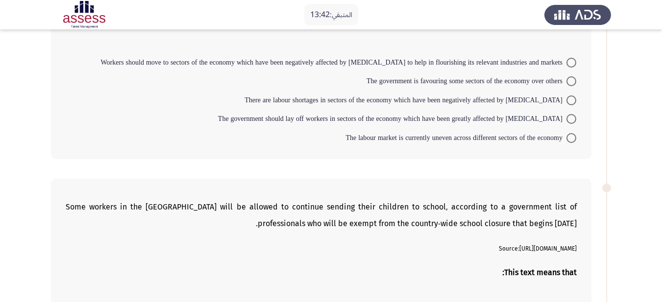
scroll to position [449, 0]
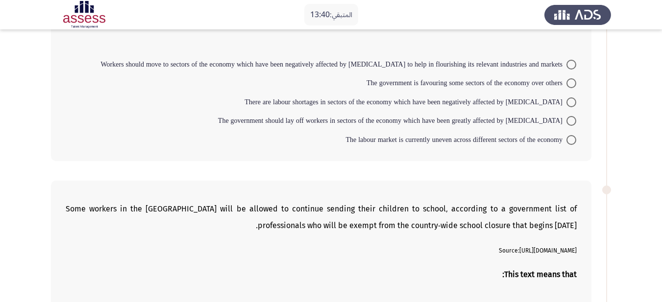
click at [509, 102] on span "There are labour shortages in sectors of the economy which have been negatively…" at bounding box center [406, 103] width 322 height 12
click at [567, 102] on input "There are labour shortages in sectors of the economy which have been negatively…" at bounding box center [572, 103] width 10 height 10
radio input "true"
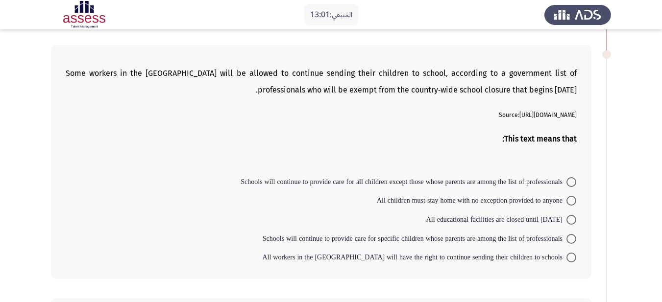
scroll to position [585, 0]
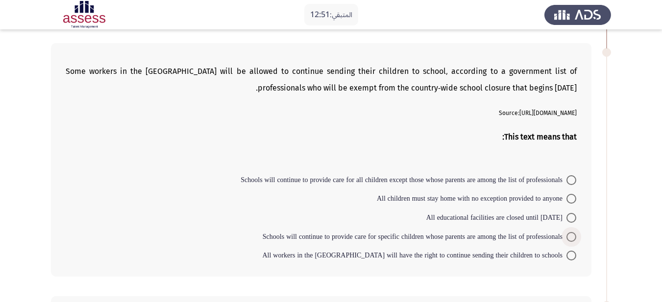
click at [519, 239] on span "Schools will continue to provide care for specific children whose parents are a…" at bounding box center [415, 237] width 304 height 12
click at [567, 239] on input "Schools will continue to provide care for specific children whose parents are a…" at bounding box center [572, 237] width 10 height 10
radio input "true"
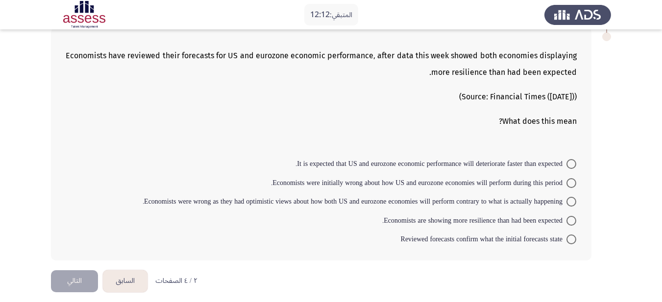
scroll to position [842, 0]
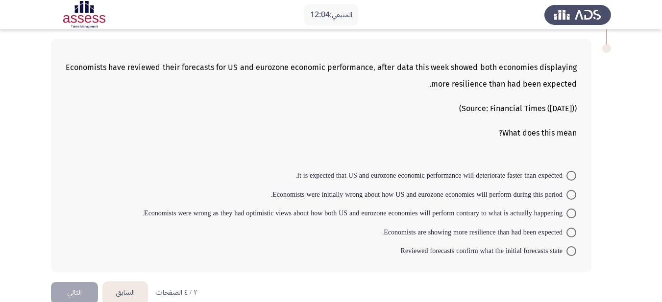
click at [504, 229] on span "Economists are showing more resilience than had been expected." at bounding box center [474, 233] width 184 height 12
click at [567, 229] on input "Economists are showing more resilience than had been expected." at bounding box center [572, 233] width 10 height 10
radio input "true"
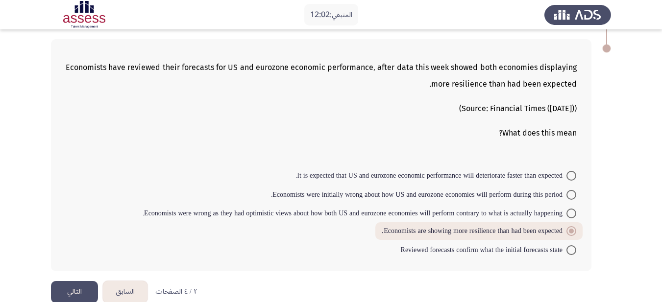
click at [81, 291] on button "التالي" at bounding box center [74, 292] width 47 height 22
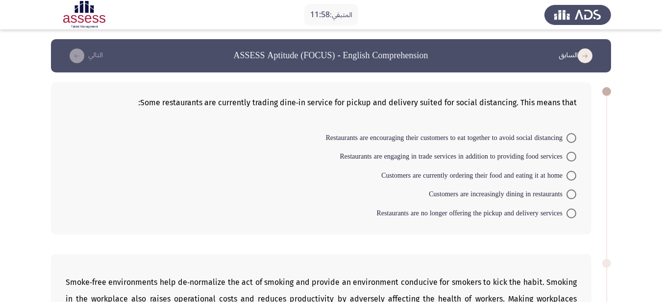
drag, startPoint x: 669, startPoint y: 14, endPoint x: 159, endPoint y: 225, distance: 552.2
click at [159, 225] on div "Some restaurants are currently trading dine-in service for pickup and delivery …" at bounding box center [321, 158] width 541 height 152
click at [525, 138] on span "Restaurants are encouraging their customers to eat together to avoid social dis…" at bounding box center [446, 138] width 241 height 12
click at [567, 138] on input "Restaurants are encouraging their customers to eat together to avoid social dis…" at bounding box center [572, 138] width 10 height 10
radio input "true"
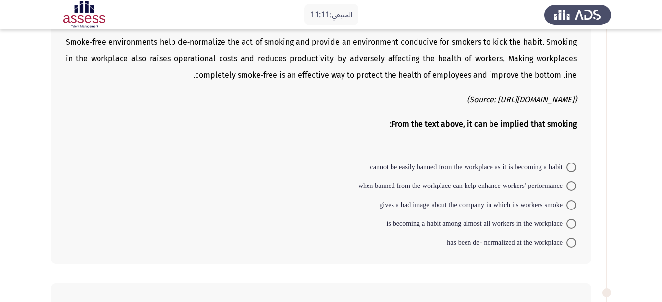
scroll to position [237, 0]
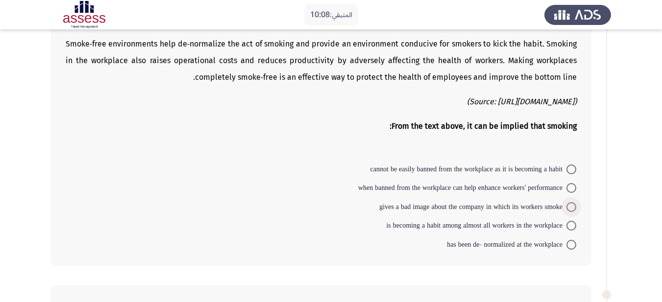
click at [494, 210] on span "gives a bad image about the company in which its workers smoke" at bounding box center [472, 207] width 187 height 12
click at [567, 210] on input "gives a bad image about the company in which its workers smoke" at bounding box center [572, 207] width 10 height 10
radio input "true"
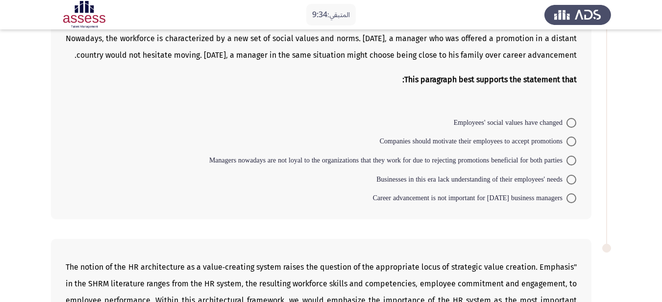
scroll to position [478, 0]
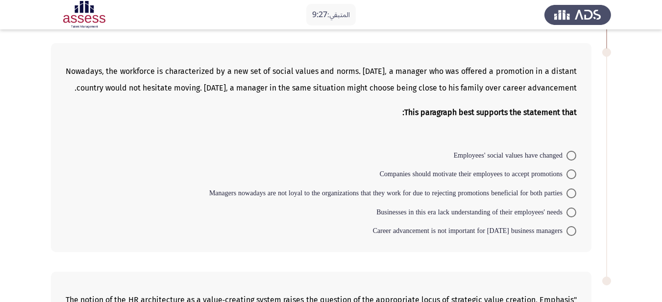
click at [534, 181] on mat-radio-button "Companies should motivate their employees to accept promotions" at bounding box center [477, 174] width 209 height 19
click at [545, 162] on span "Employees' social values have changed" at bounding box center [510, 156] width 113 height 12
click at [567, 161] on input "Employees' social values have changed" at bounding box center [572, 156] width 10 height 10
radio input "true"
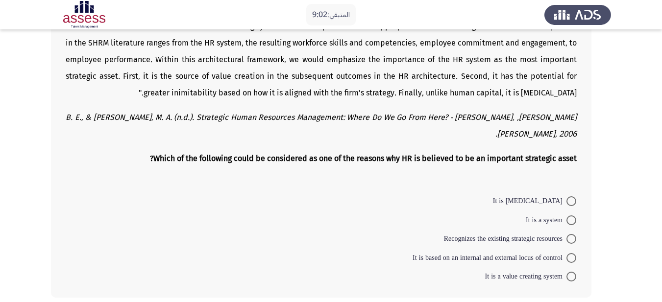
scroll to position [813, 0]
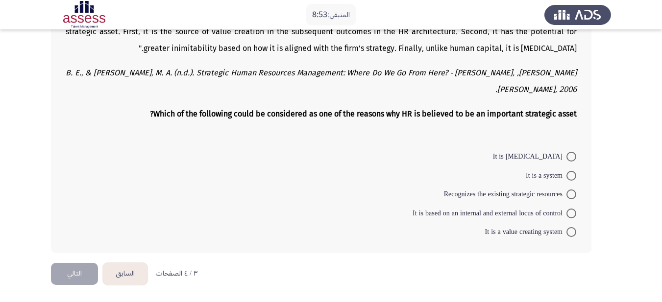
click at [569, 231] on span at bounding box center [572, 232] width 10 height 10
click at [569, 231] on input "It is a value creating system" at bounding box center [572, 232] width 10 height 10
radio input "true"
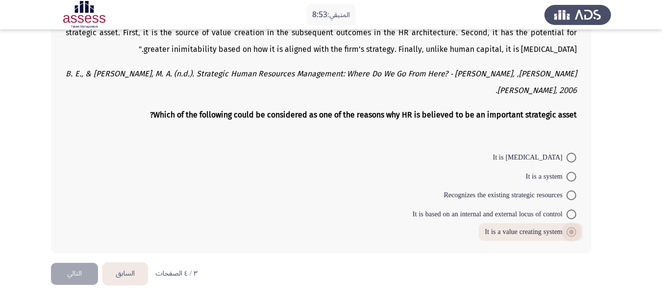
scroll to position [812, 0]
click at [76, 281] on button "التالي" at bounding box center [74, 274] width 47 height 22
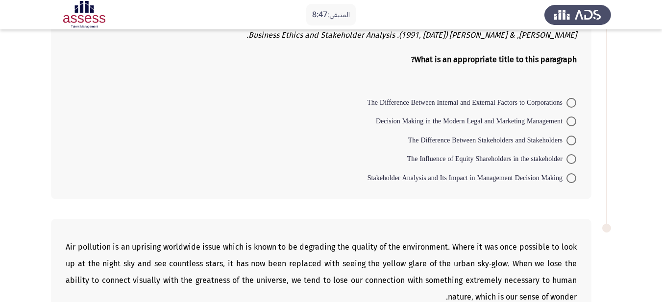
scroll to position [214, 0]
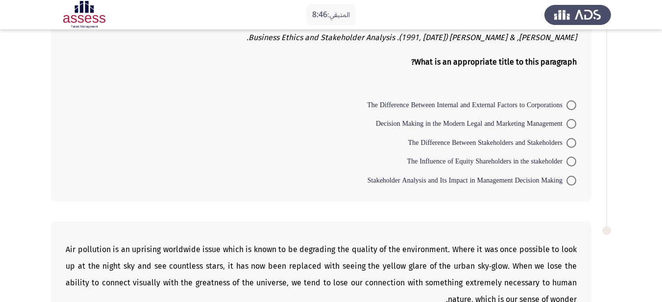
click at [547, 144] on span "The Difference Between Stakeholders and Stakeholders" at bounding box center [487, 143] width 158 height 12
click at [567, 144] on input "The Difference Between Stakeholders and Stakeholders" at bounding box center [572, 143] width 10 height 10
radio input "true"
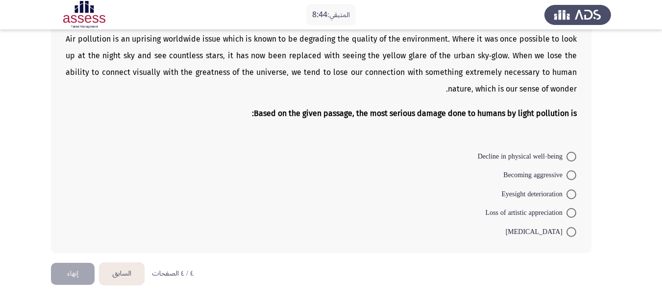
click at [524, 198] on span "Eyesight deterioration" at bounding box center [533, 195] width 65 height 12
click at [567, 198] on input "Eyesight deterioration" at bounding box center [572, 195] width 10 height 10
radio input "true"
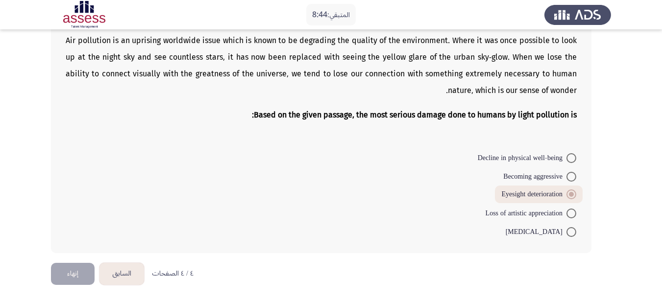
scroll to position [422, 0]
click at [79, 279] on button "إنهاء" at bounding box center [73, 274] width 44 height 22
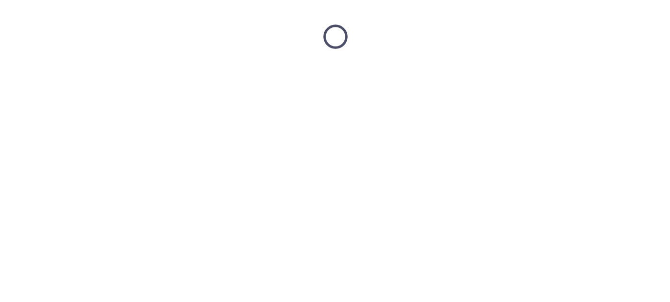
scroll to position [0, 0]
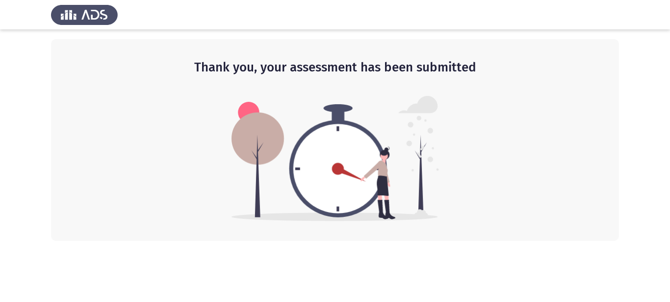
drag, startPoint x: 570, startPoint y: 165, endPoint x: 573, endPoint y: 268, distance: 103.0
click at [573, 241] on html "Thank you, your assessment has been submitted" at bounding box center [335, 120] width 670 height 241
